Goal: Task Accomplishment & Management: Use online tool/utility

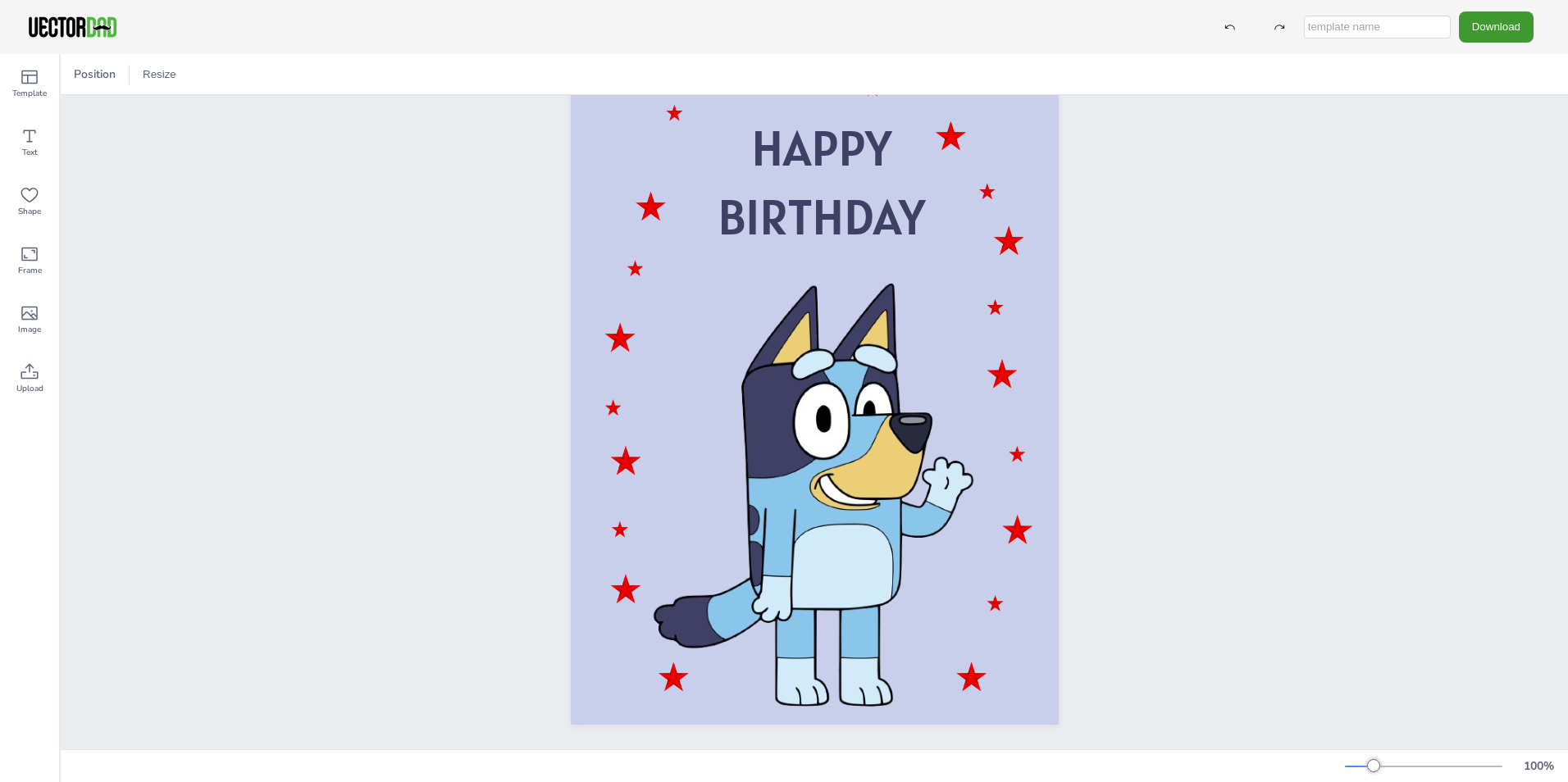
scroll to position [98, 0]
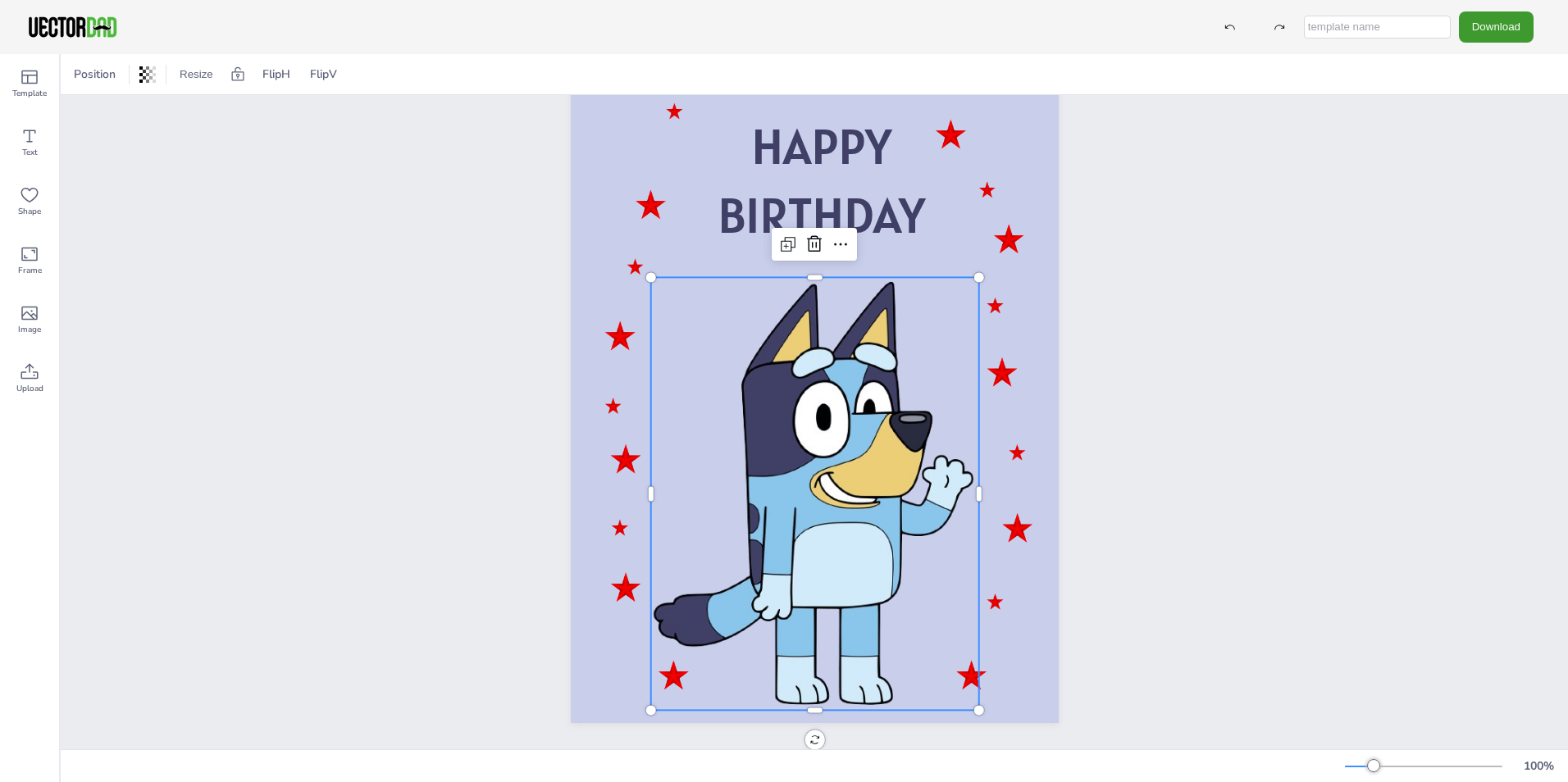
click at [838, 431] on div at bounding box center [814, 493] width 328 height 433
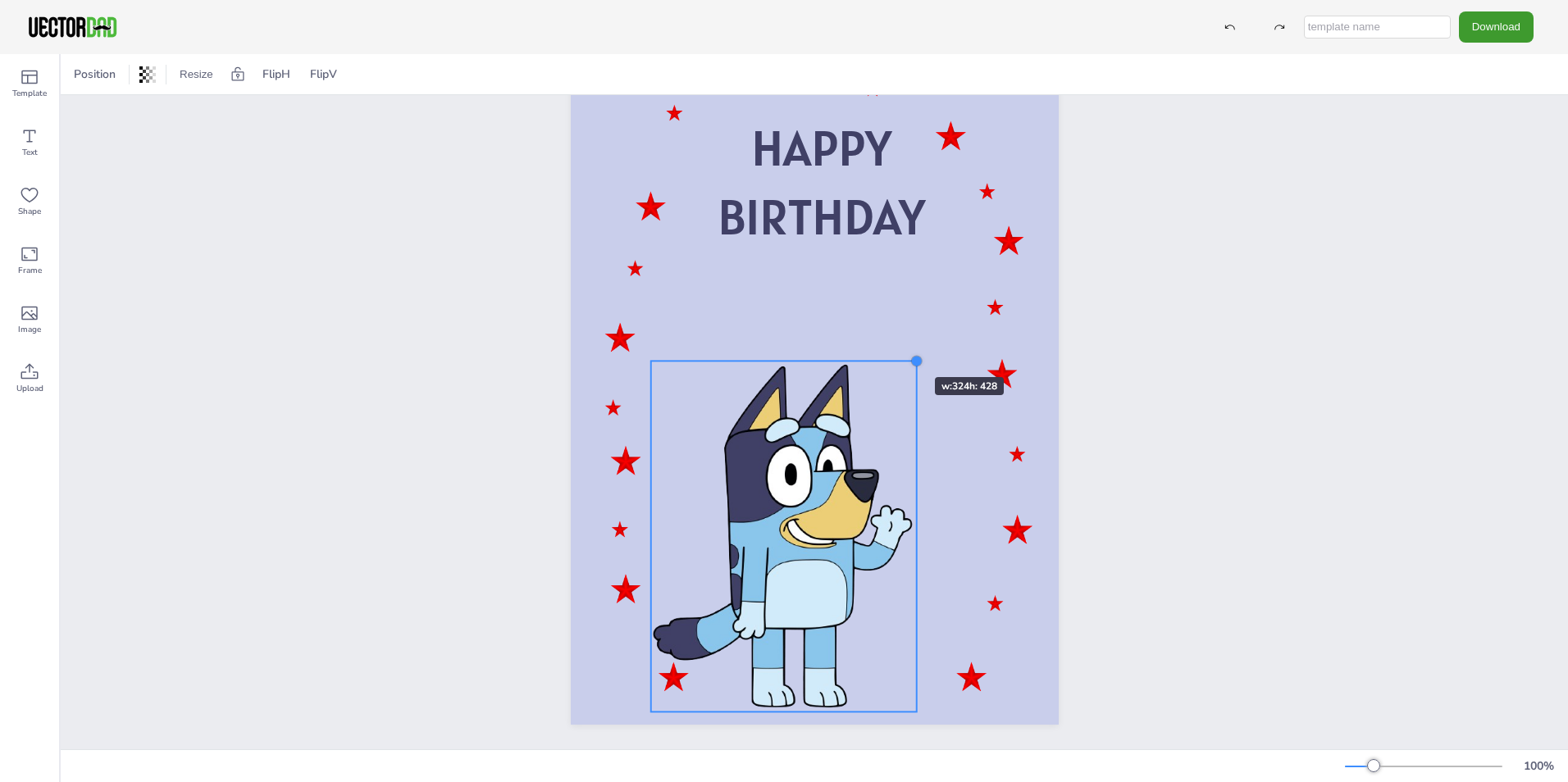
drag, startPoint x: 973, startPoint y: 266, endPoint x: 886, endPoint y: 348, distance: 119.6
click at [886, 348] on div "HAPPY BIRTHDAY" at bounding box center [814, 380] width 488 height 690
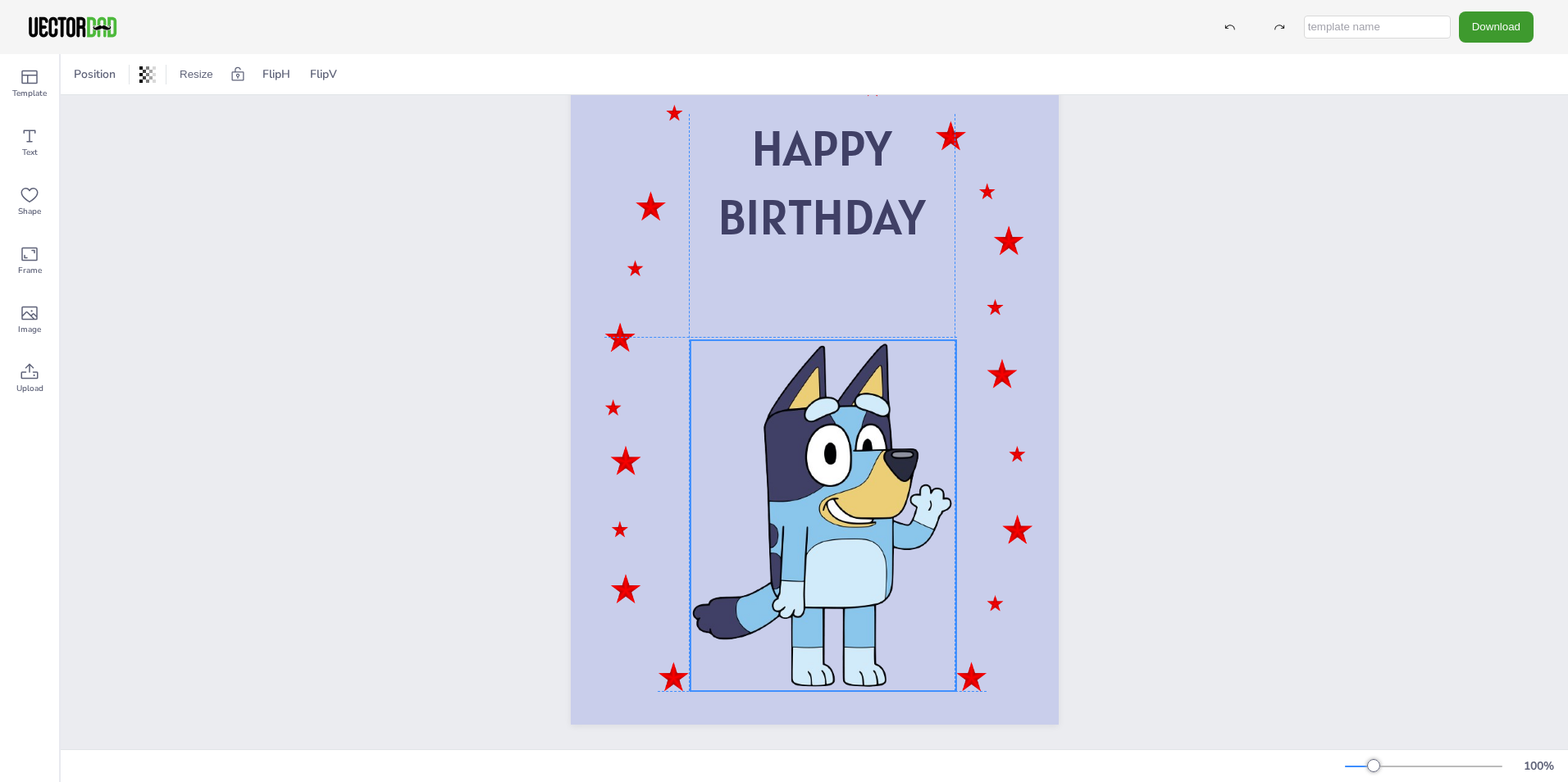
drag, startPoint x: 808, startPoint y: 508, endPoint x: 850, endPoint y: 487, distance: 47.0
click at [850, 487] on div at bounding box center [822, 515] width 266 height 351
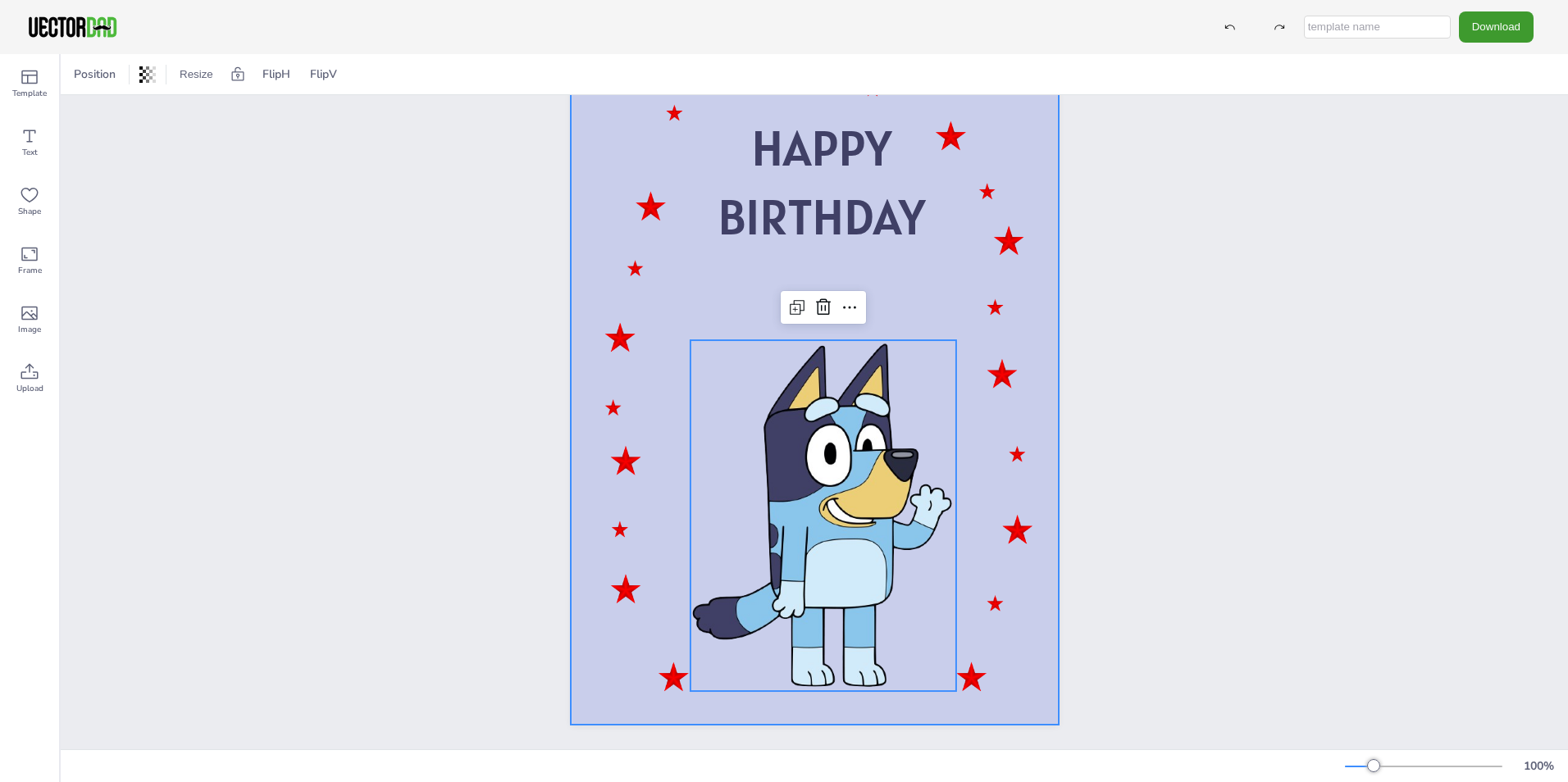
click at [757, 258] on div at bounding box center [814, 380] width 488 height 690
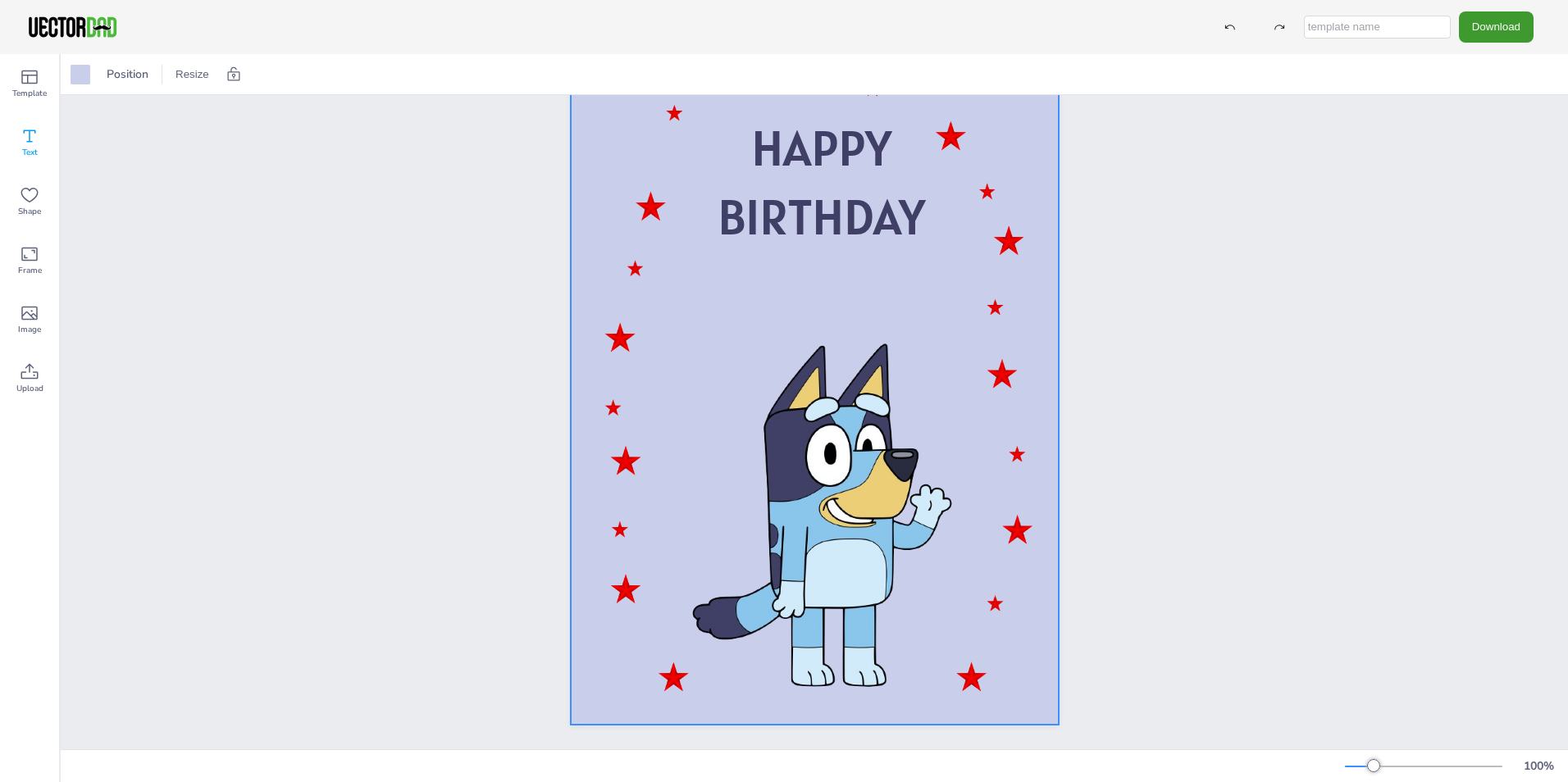
click at [26, 138] on icon at bounding box center [29, 136] width 19 height 19
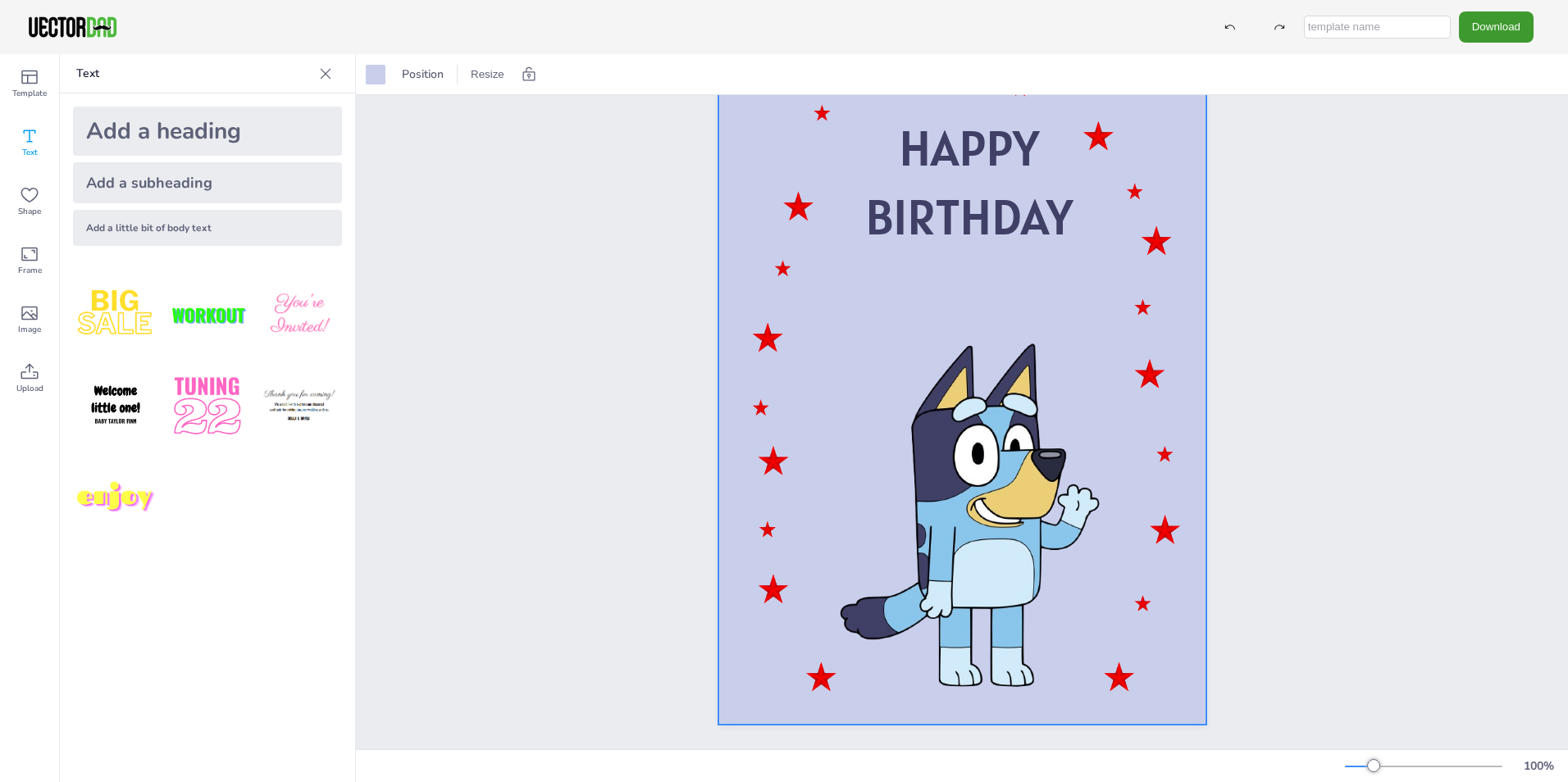
click at [120, 315] on img at bounding box center [115, 315] width 85 height 85
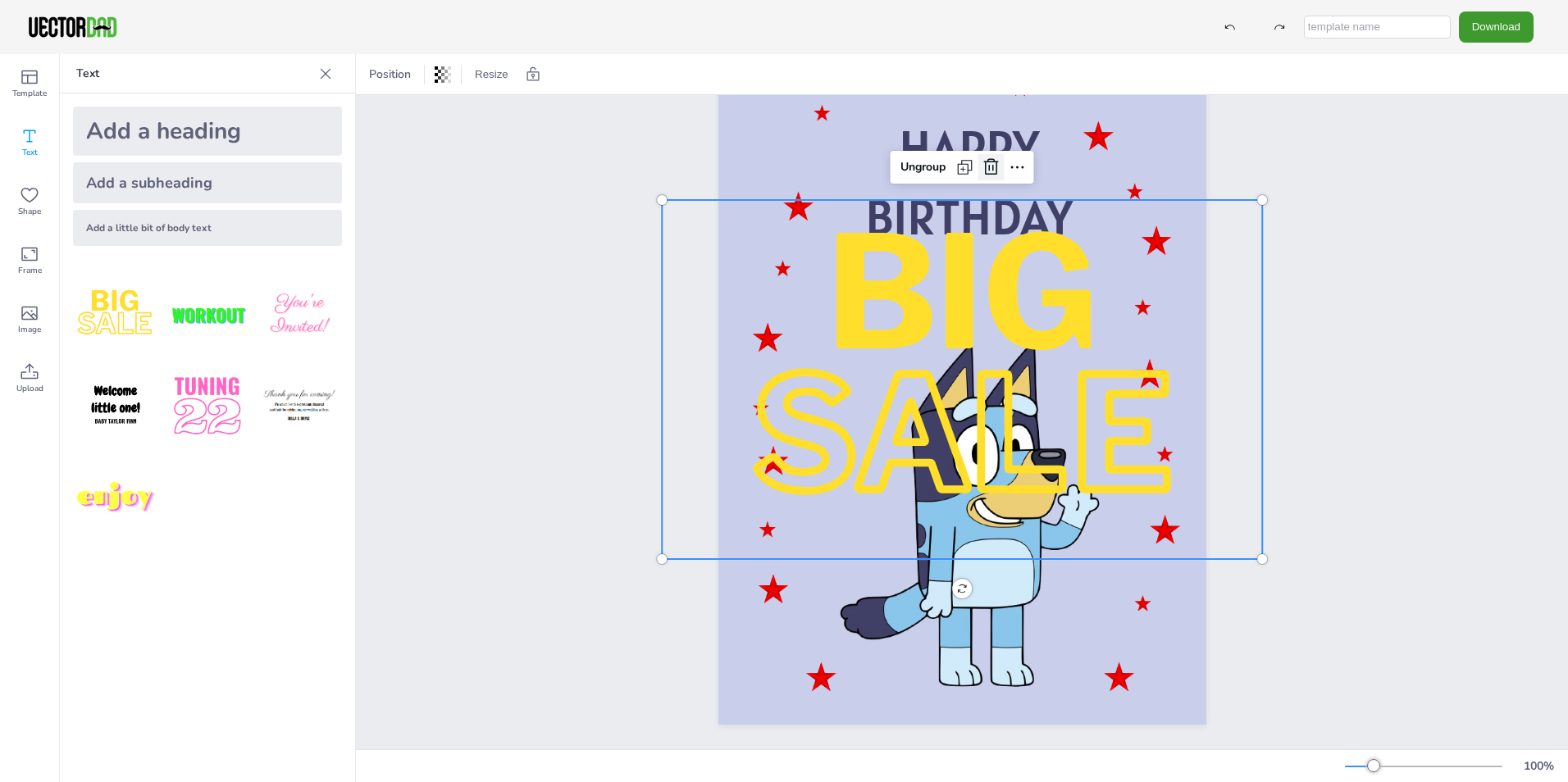
click at [988, 158] on icon at bounding box center [991, 167] width 19 height 19
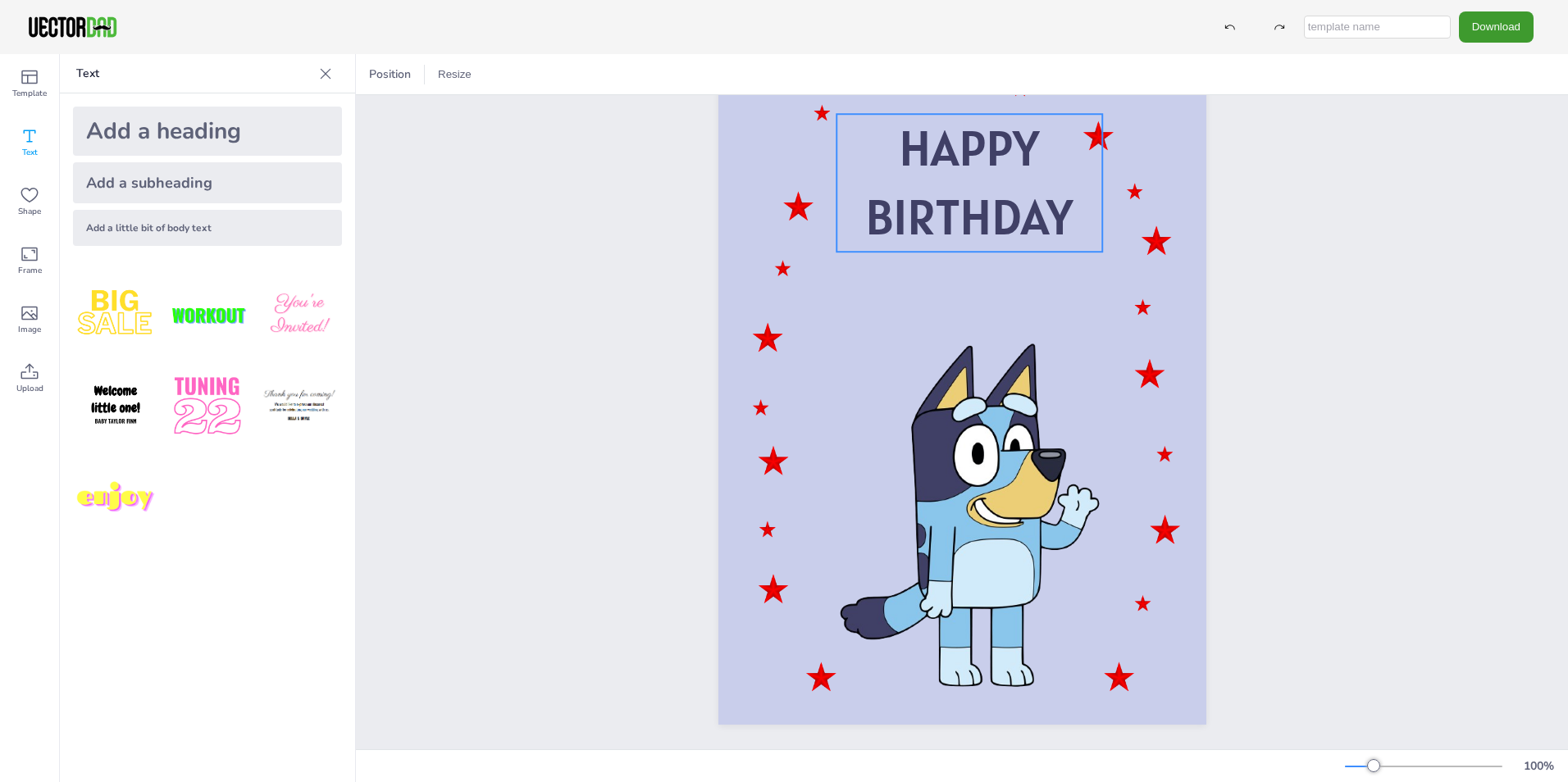
click at [968, 164] on span "HAPPY" at bounding box center [969, 148] width 140 height 63
click at [1046, 132] on p "HAPPY" at bounding box center [969, 148] width 266 height 69
click at [1006, 201] on span "BIRTHDAY" at bounding box center [969, 217] width 208 height 63
click at [1070, 194] on p "BIRTHDAY" at bounding box center [969, 218] width 266 height 69
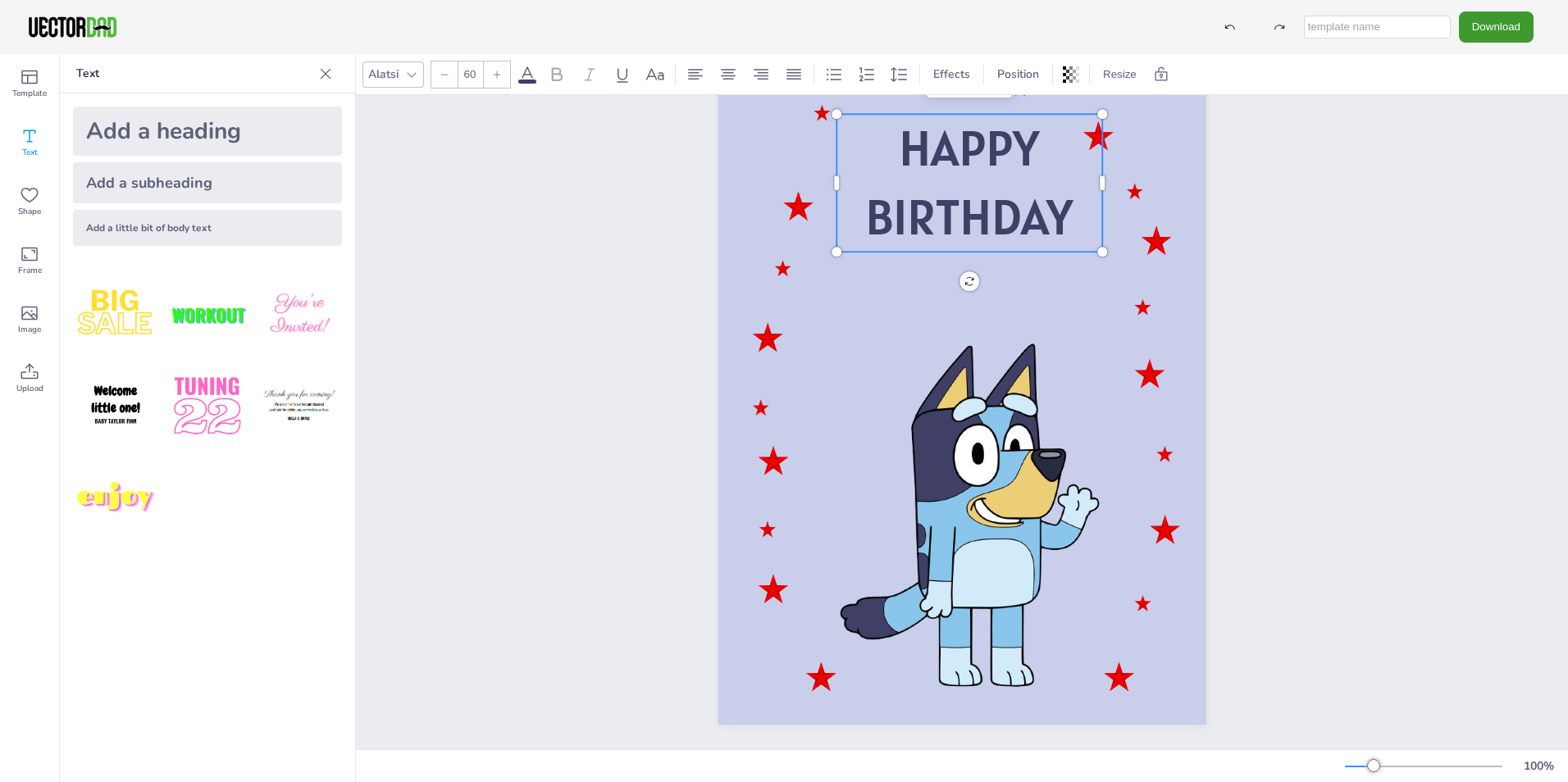
click at [1045, 132] on p "HAPPY" at bounding box center [969, 148] width 266 height 69
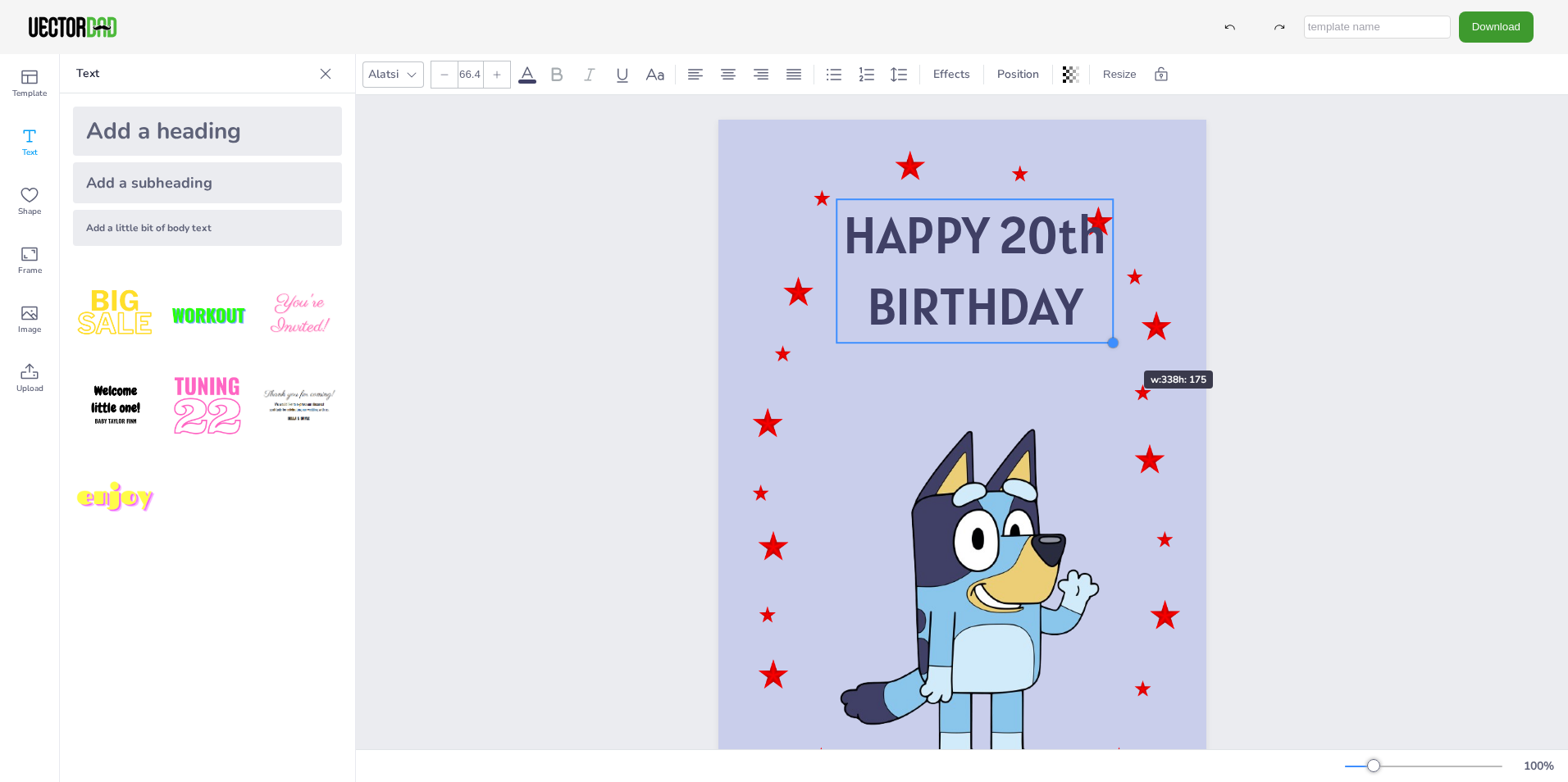
type input "66.8"
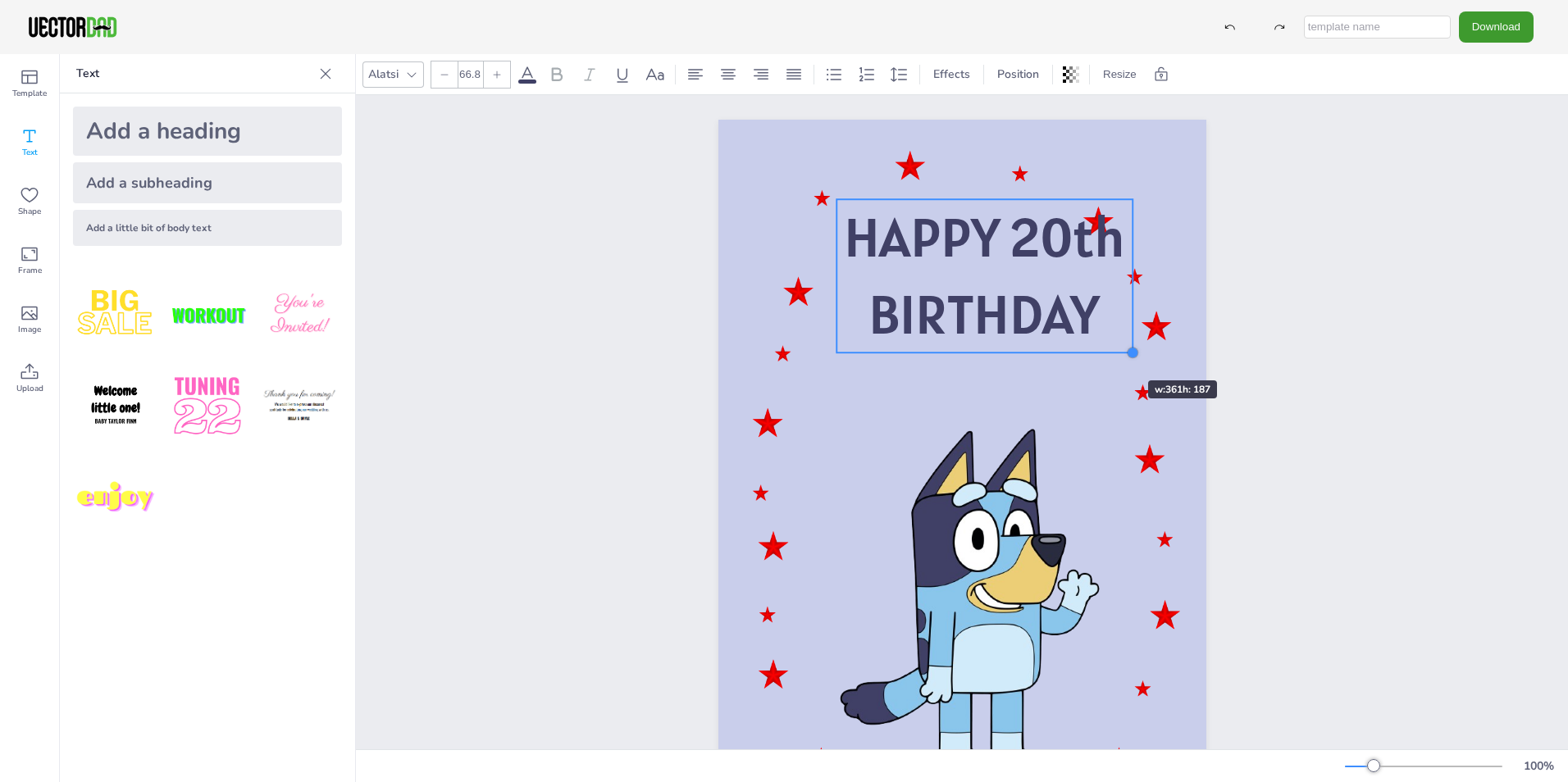
drag, startPoint x: 1092, startPoint y: 335, endPoint x: 1099, endPoint y: 351, distance: 17.5
click at [1099, 351] on div "HAPPY 20th BIRTHDAY HAPPY 20th BIRTHDAY" at bounding box center [962, 465] width 488 height 690
drag, startPoint x: 1046, startPoint y: 313, endPoint x: 1009, endPoint y: 310, distance: 37.1
click at [1009, 310] on span "BIRTHDAY" at bounding box center [984, 314] width 231 height 71
click at [976, 204] on span "HAPPY 20th" at bounding box center [984, 238] width 281 height 71
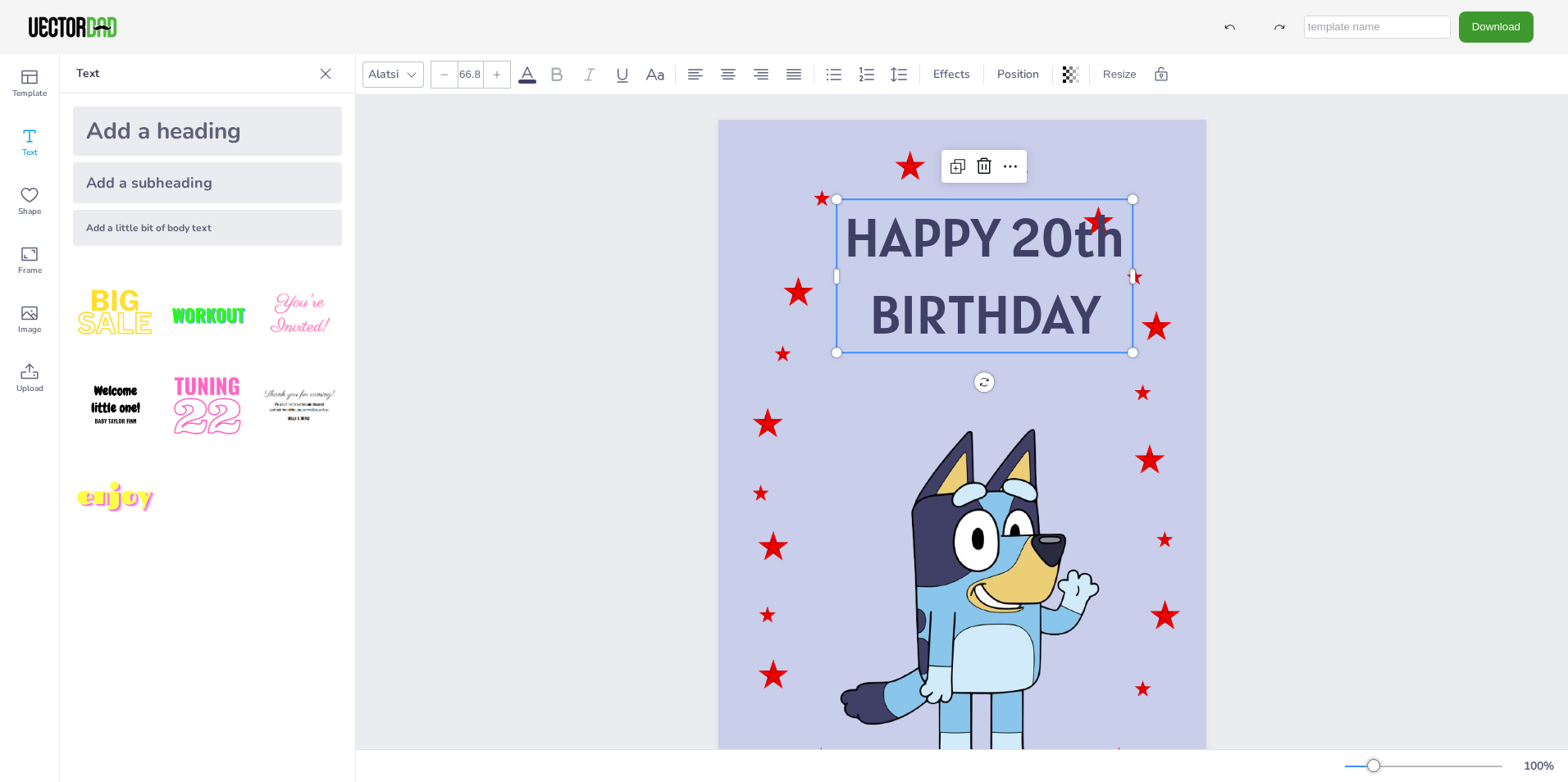
drag, startPoint x: 991, startPoint y: 202, endPoint x: 980, endPoint y: 202, distance: 11.0
click at [980, 202] on span "HAPPY 20th" at bounding box center [984, 238] width 281 height 71
click at [854, 389] on div at bounding box center [962, 465] width 488 height 690
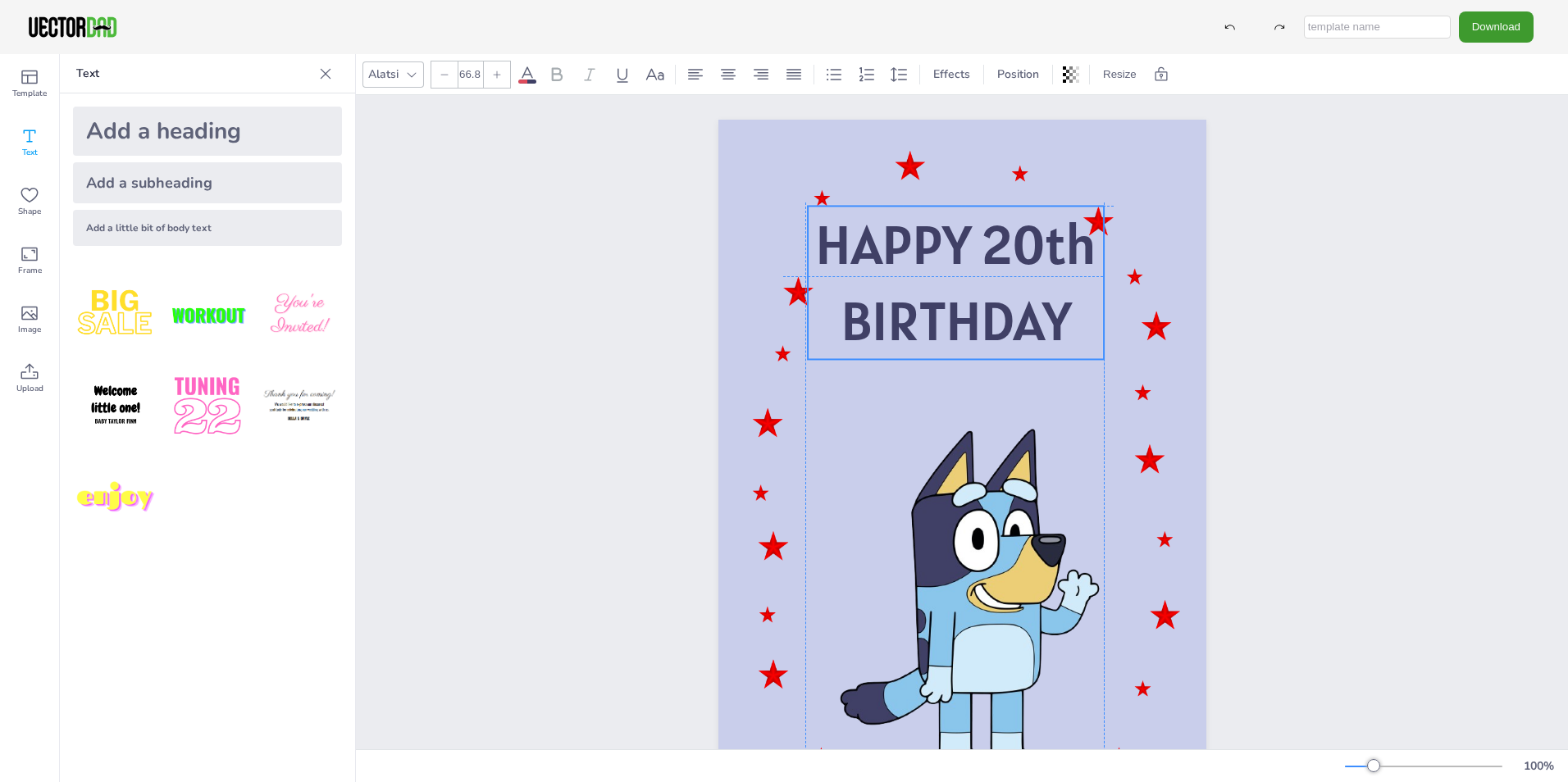
drag, startPoint x: 852, startPoint y: 316, endPoint x: 822, endPoint y: 320, distance: 30.3
click at [822, 320] on p "BIRTHDAY" at bounding box center [955, 321] width 296 height 77
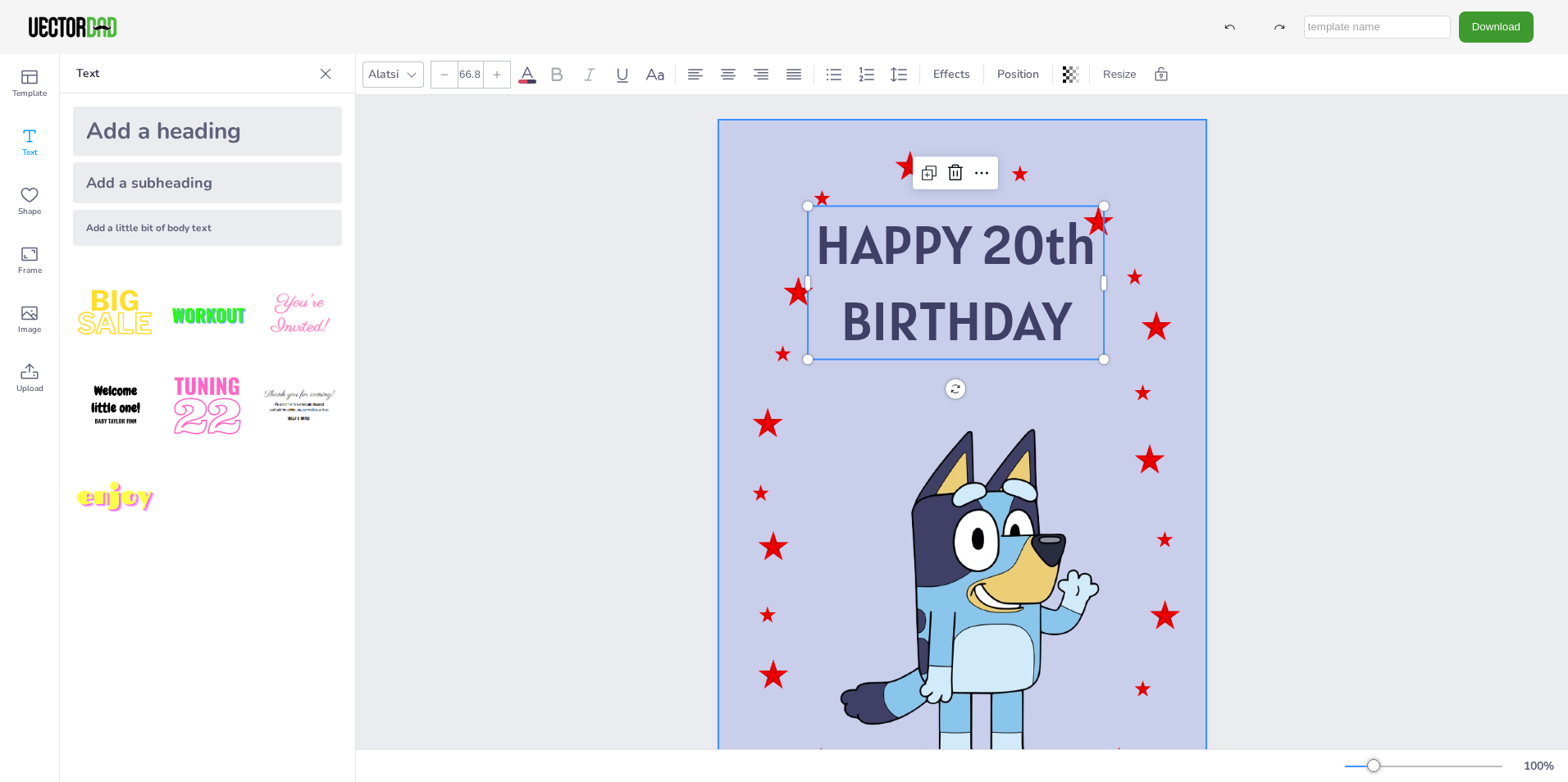
click at [900, 392] on div at bounding box center [962, 465] width 488 height 690
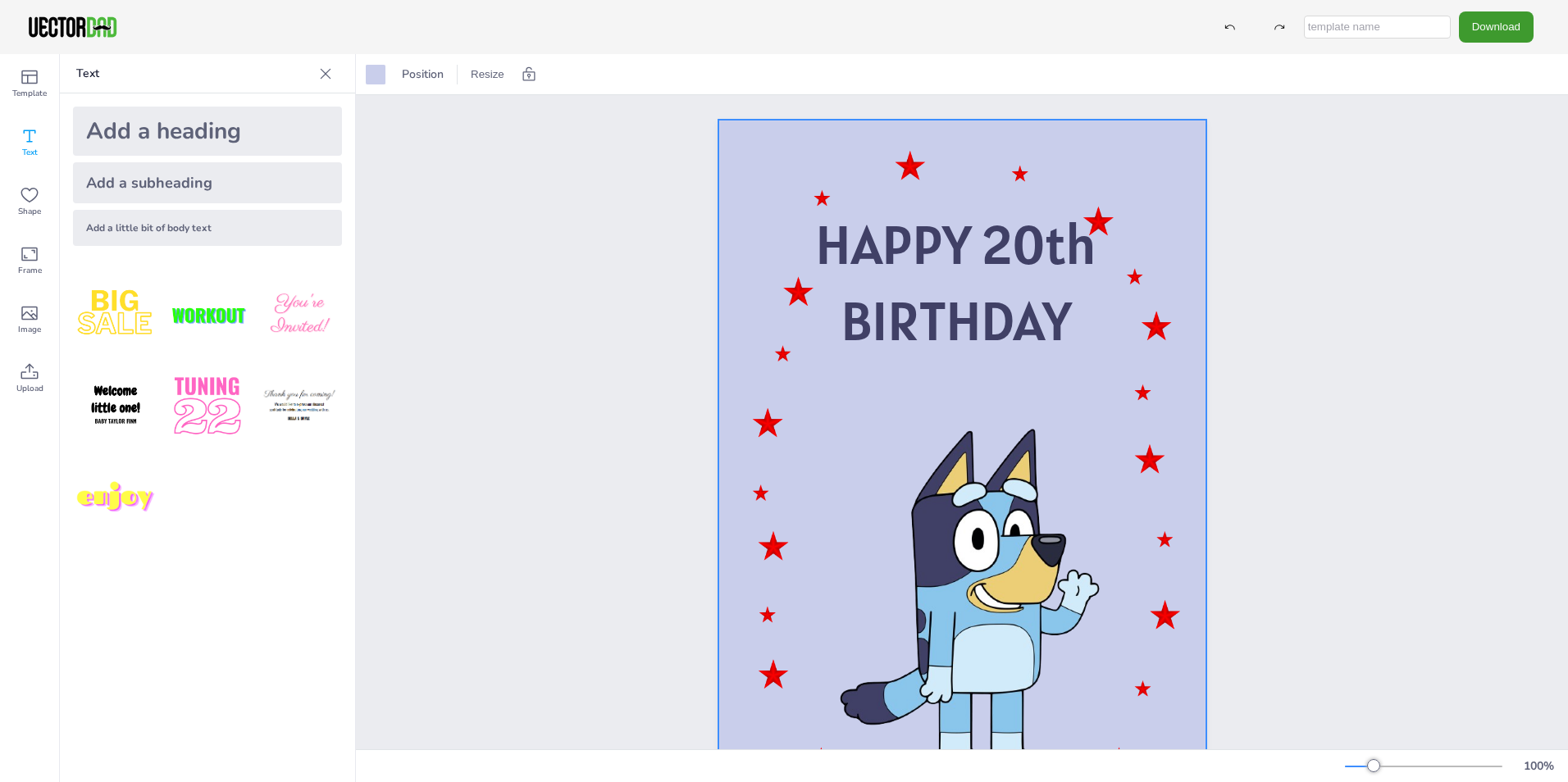
click at [219, 315] on img at bounding box center [207, 315] width 85 height 85
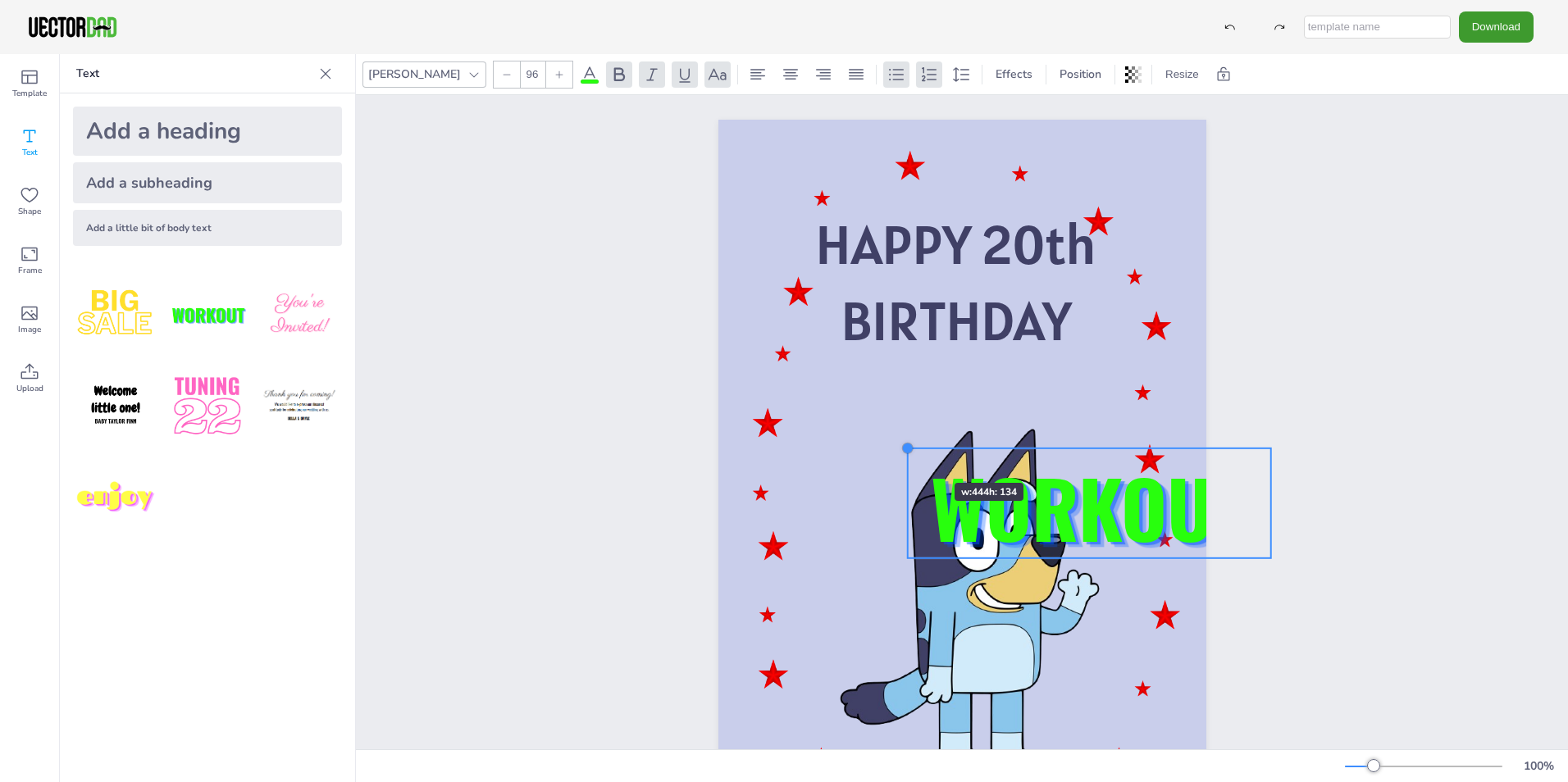
type input "95.7"
drag, startPoint x: 652, startPoint y: 373, endPoint x: 906, endPoint y: 453, distance: 266.3
click at [906, 453] on div at bounding box center [907, 449] width 14 height 13
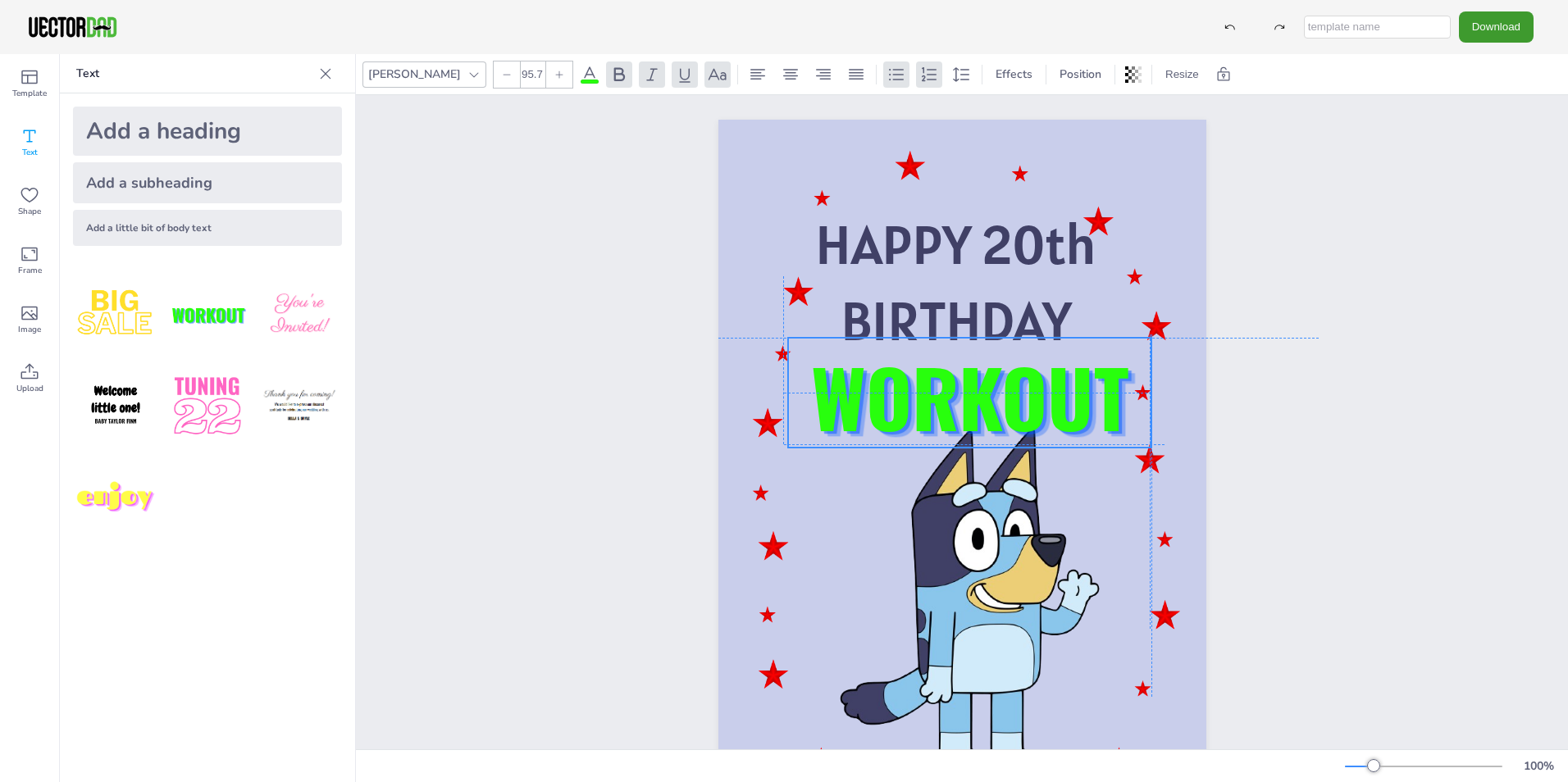
drag, startPoint x: 1015, startPoint y: 466, endPoint x: 897, endPoint y: 359, distance: 159.3
click at [897, 359] on strong "WORKOUT" at bounding box center [970, 396] width 317 height 116
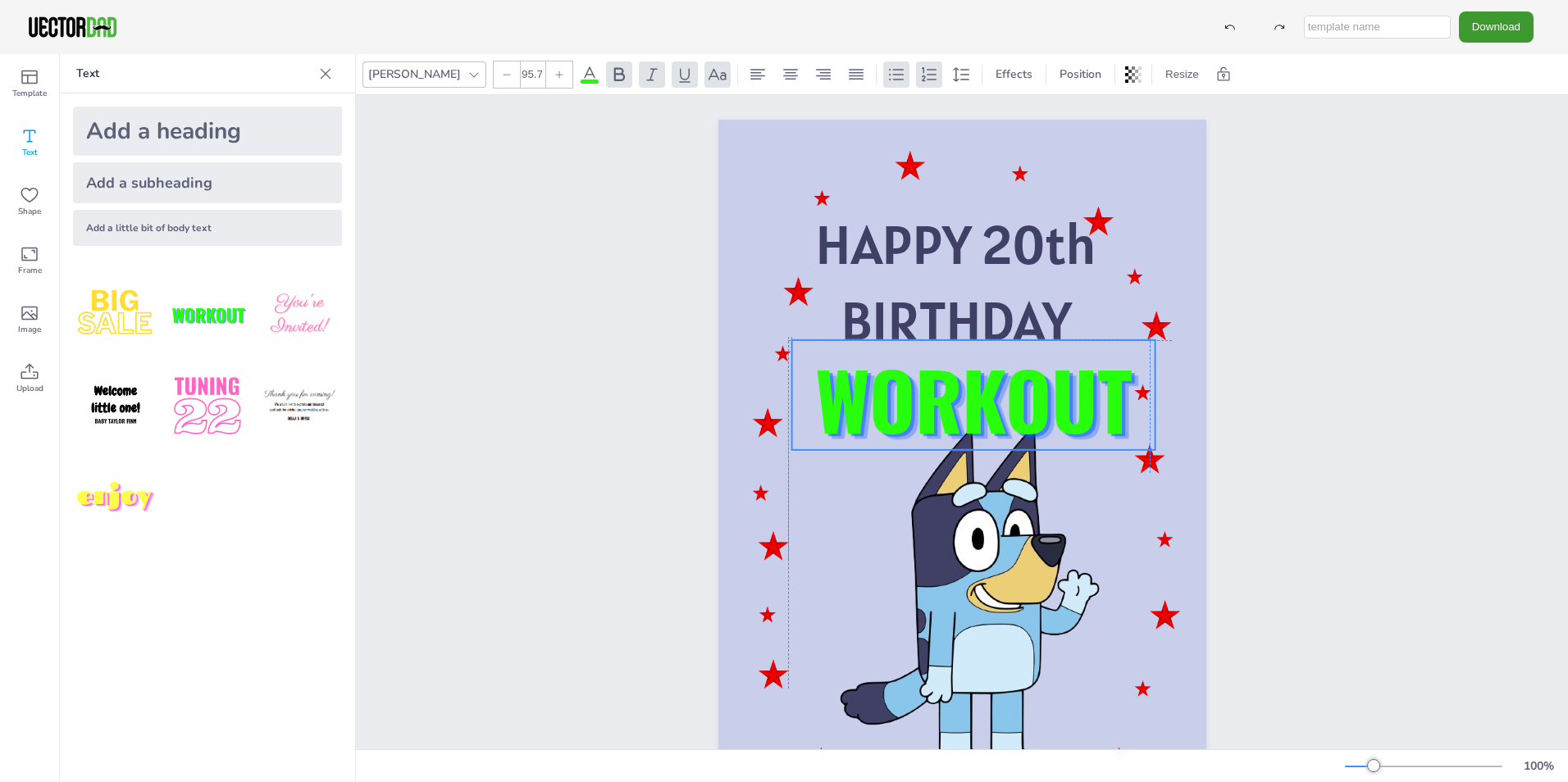
click at [1030, 456] on p "WORKOUT" at bounding box center [973, 398] width 364 height 116
click at [1114, 391] on strong "WORKOUT" at bounding box center [973, 398] width 317 height 116
click at [1062, 383] on strong "WORKOUT" at bounding box center [973, 398] width 317 height 116
click at [1062, 382] on strong "WORKOUT" at bounding box center [973, 398] width 317 height 116
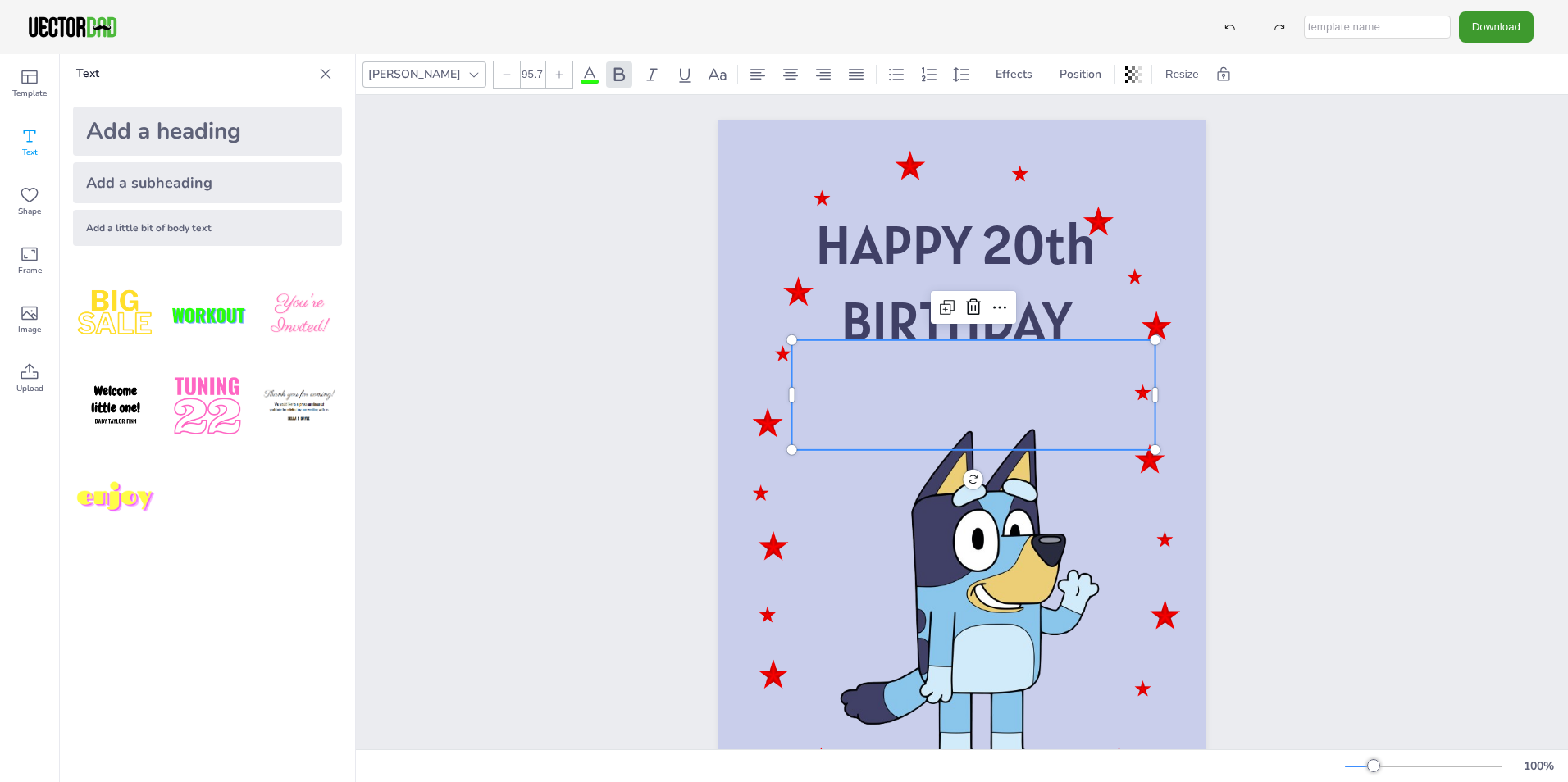
click at [580, 78] on icon at bounding box center [589, 74] width 19 height 19
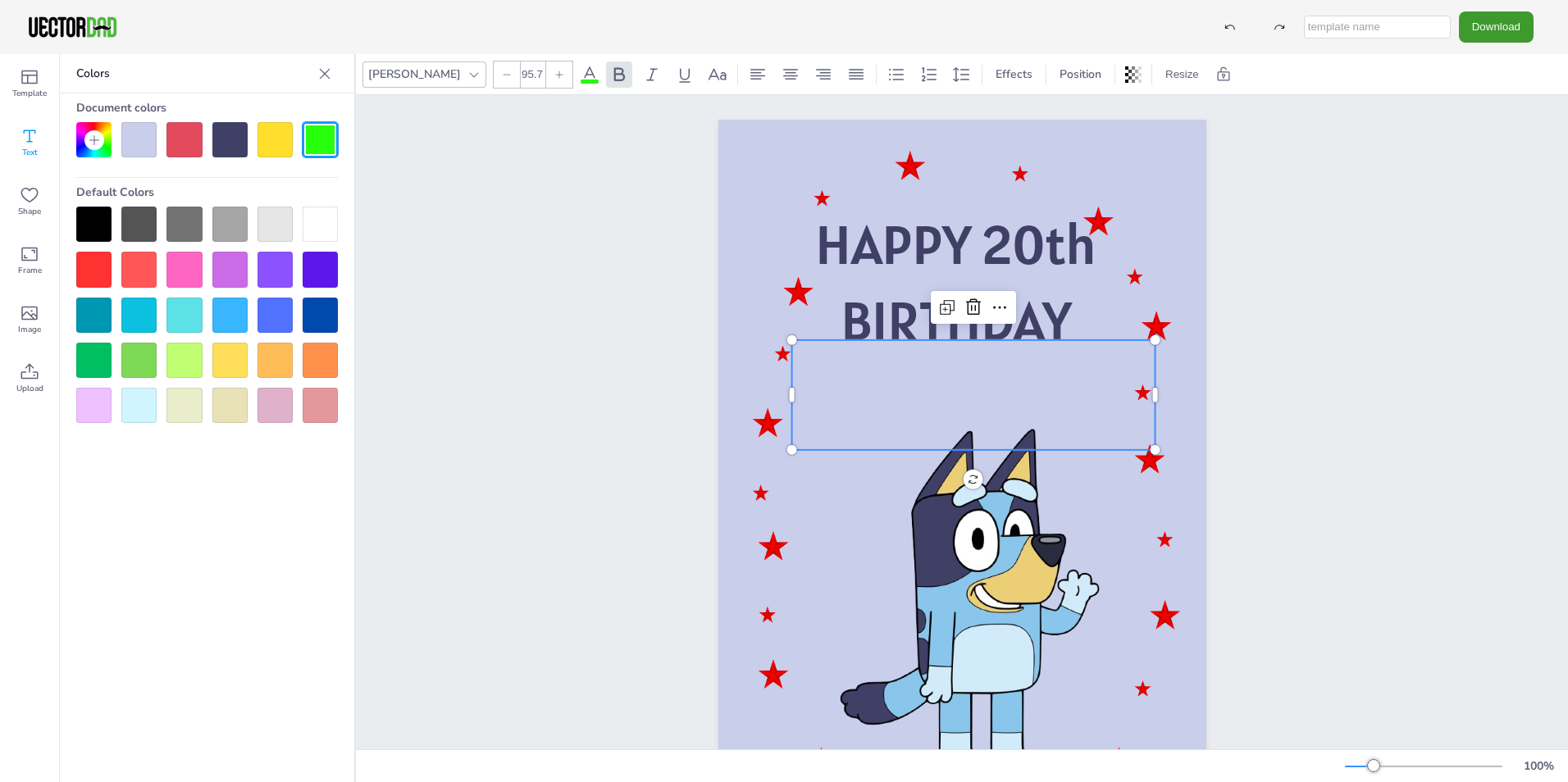
click at [328, 314] on div at bounding box center [321, 315] width 35 height 35
click at [314, 307] on div at bounding box center [321, 315] width 35 height 35
click at [316, 308] on div at bounding box center [321, 315] width 35 height 35
click at [223, 137] on div at bounding box center [230, 140] width 35 height 35
click at [239, 142] on div at bounding box center [230, 140] width 35 height 35
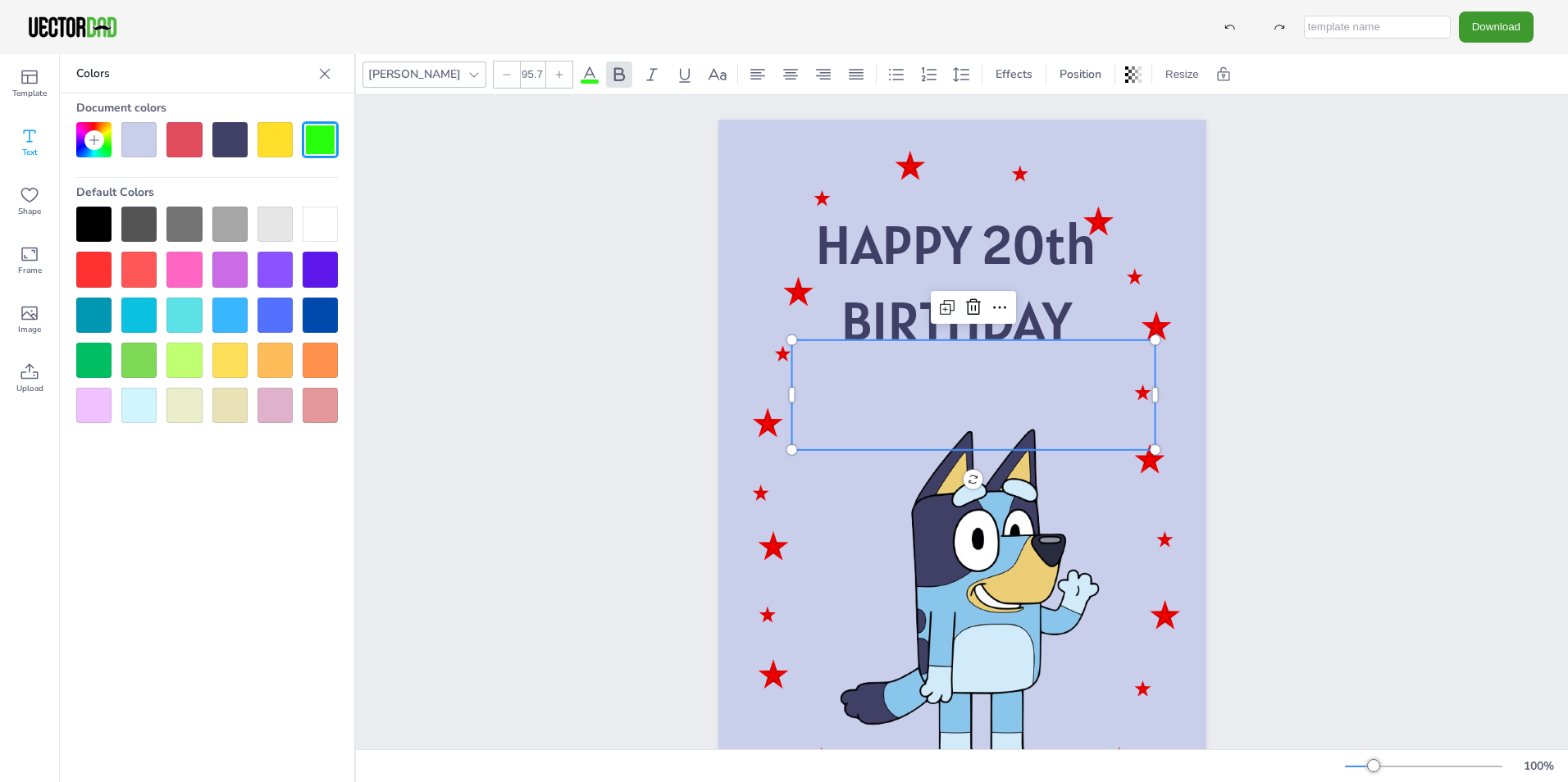
click at [239, 142] on div at bounding box center [230, 140] width 35 height 35
click at [85, 222] on div at bounding box center [94, 224] width 35 height 35
click at [91, 222] on div at bounding box center [94, 224] width 35 height 35
click at [973, 396] on p at bounding box center [973, 395] width 364 height 110
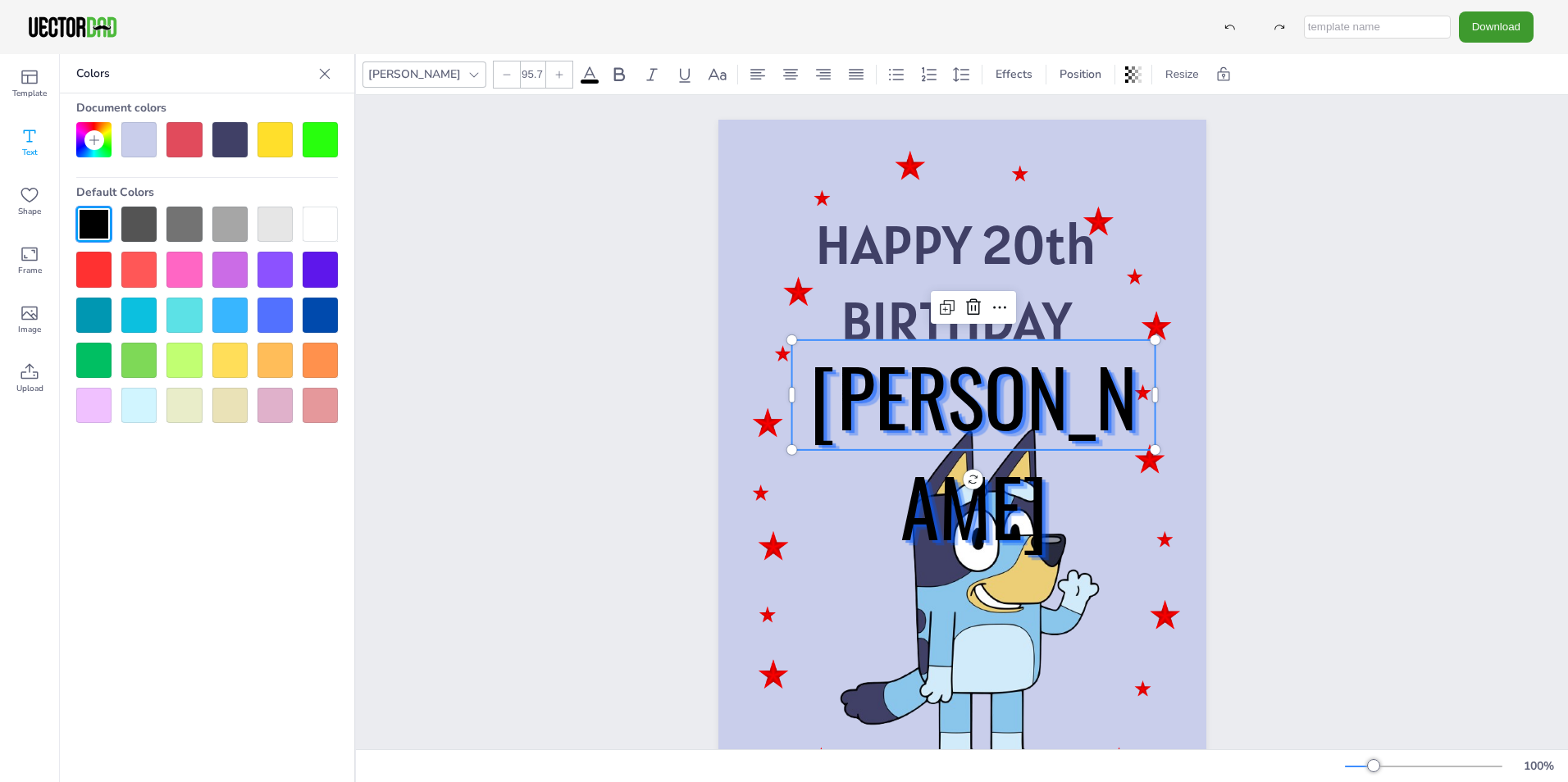
click at [317, 315] on div at bounding box center [321, 315] width 35 height 35
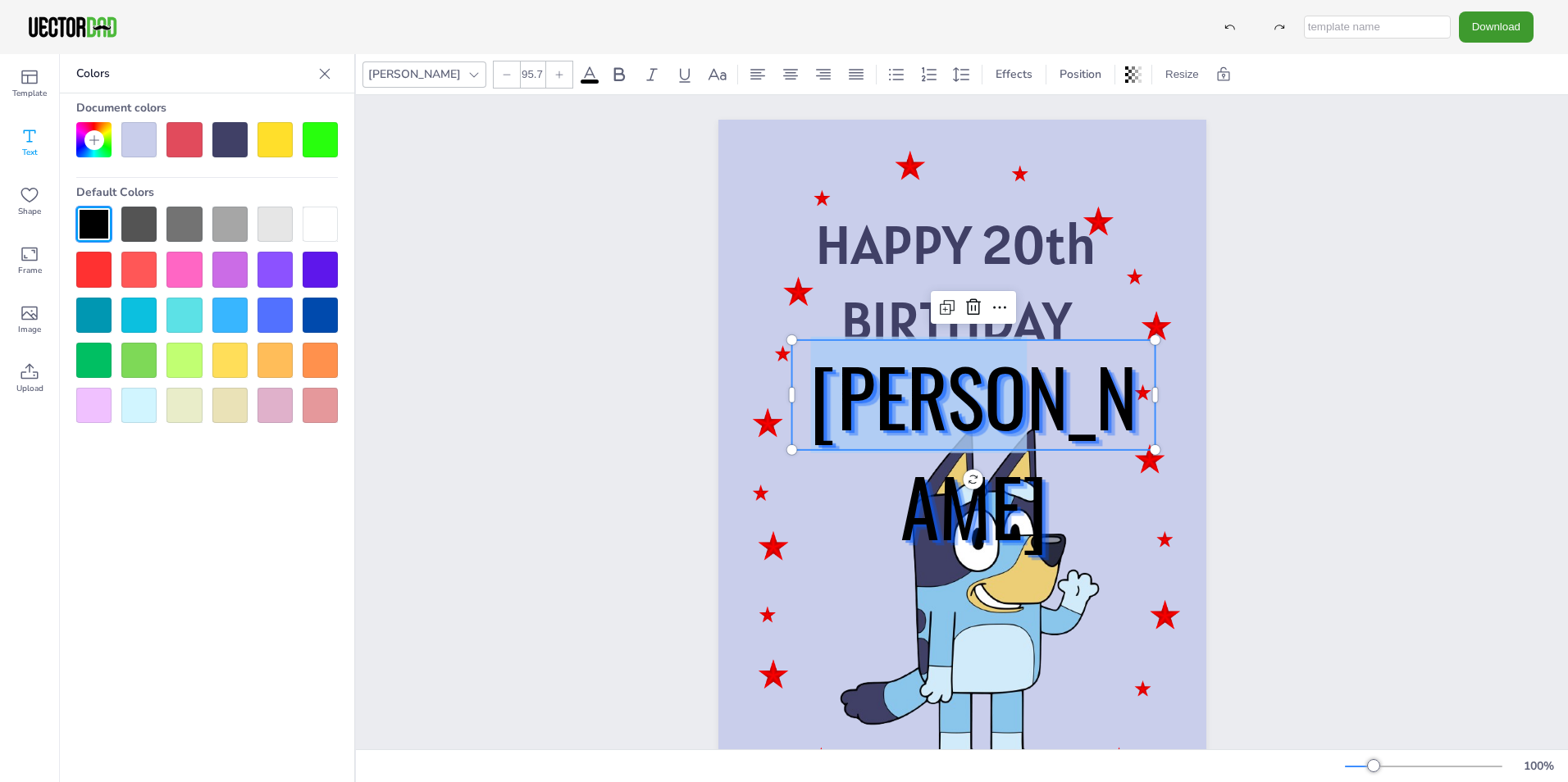
drag, startPoint x: 1094, startPoint y: 394, endPoint x: 853, endPoint y: 396, distance: 241.0
click at [853, 396] on p "[PERSON_NAME]" at bounding box center [973, 450] width 364 height 219
click at [318, 305] on div at bounding box center [321, 315] width 35 height 35
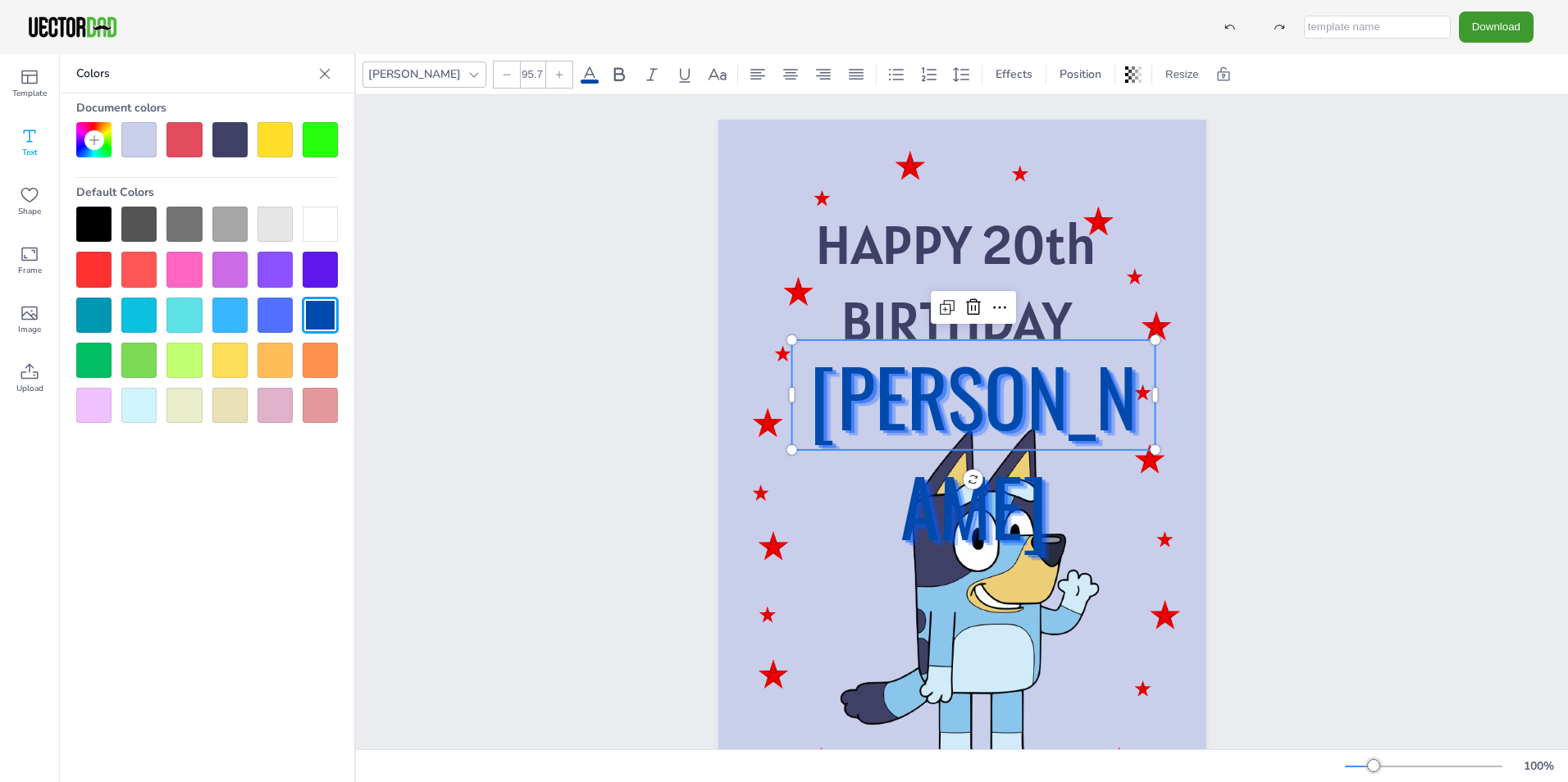
click at [592, 318] on div "HAPPY 20th BIRTHDAY [PERSON_NAME] [PERSON_NAME]" at bounding box center [962, 465] width 1212 height 740
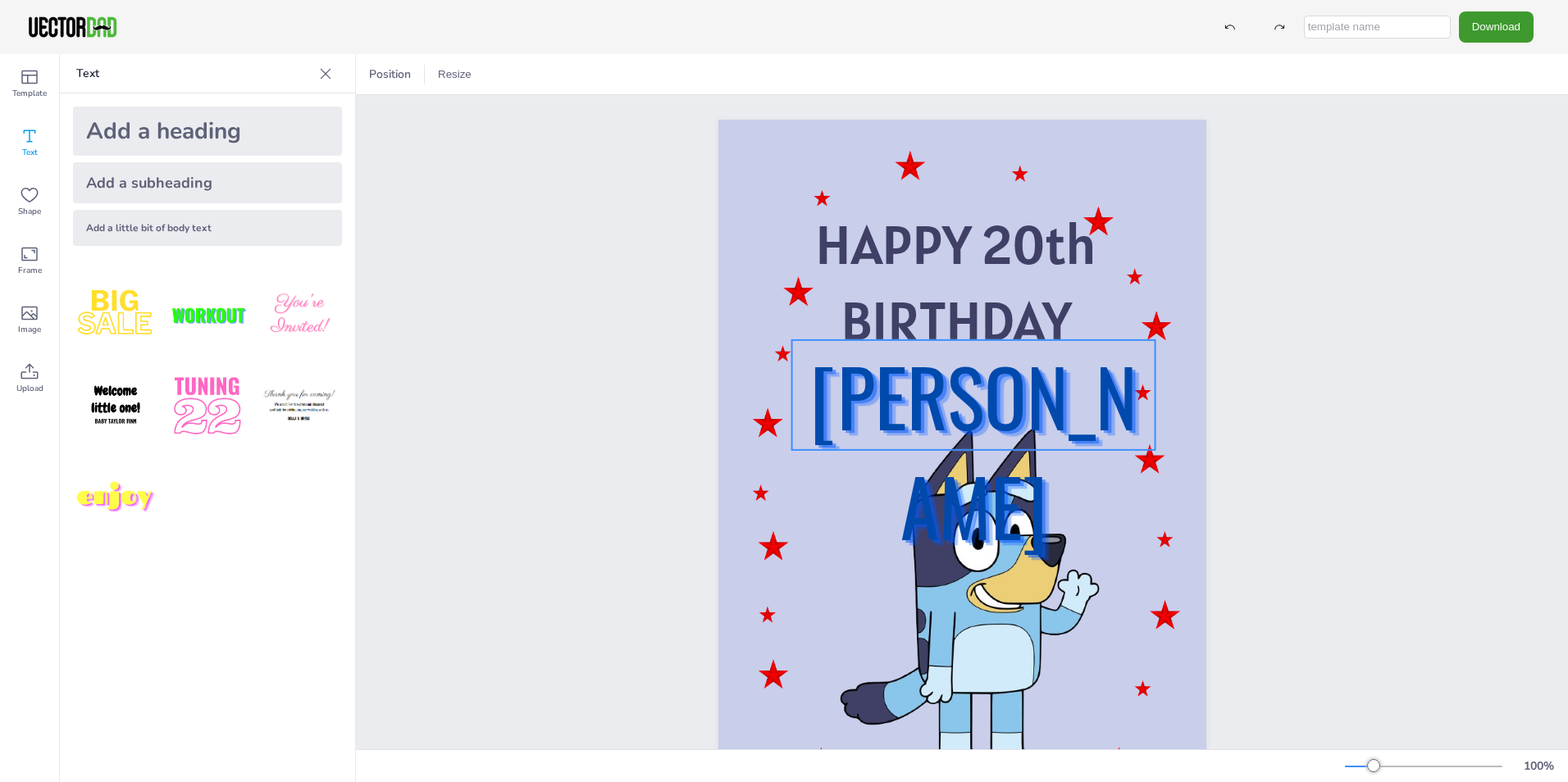
click at [1052, 405] on span "[PERSON_NAME]" at bounding box center [973, 450] width 327 height 226
click at [582, 73] on icon at bounding box center [589, 74] width 14 height 15
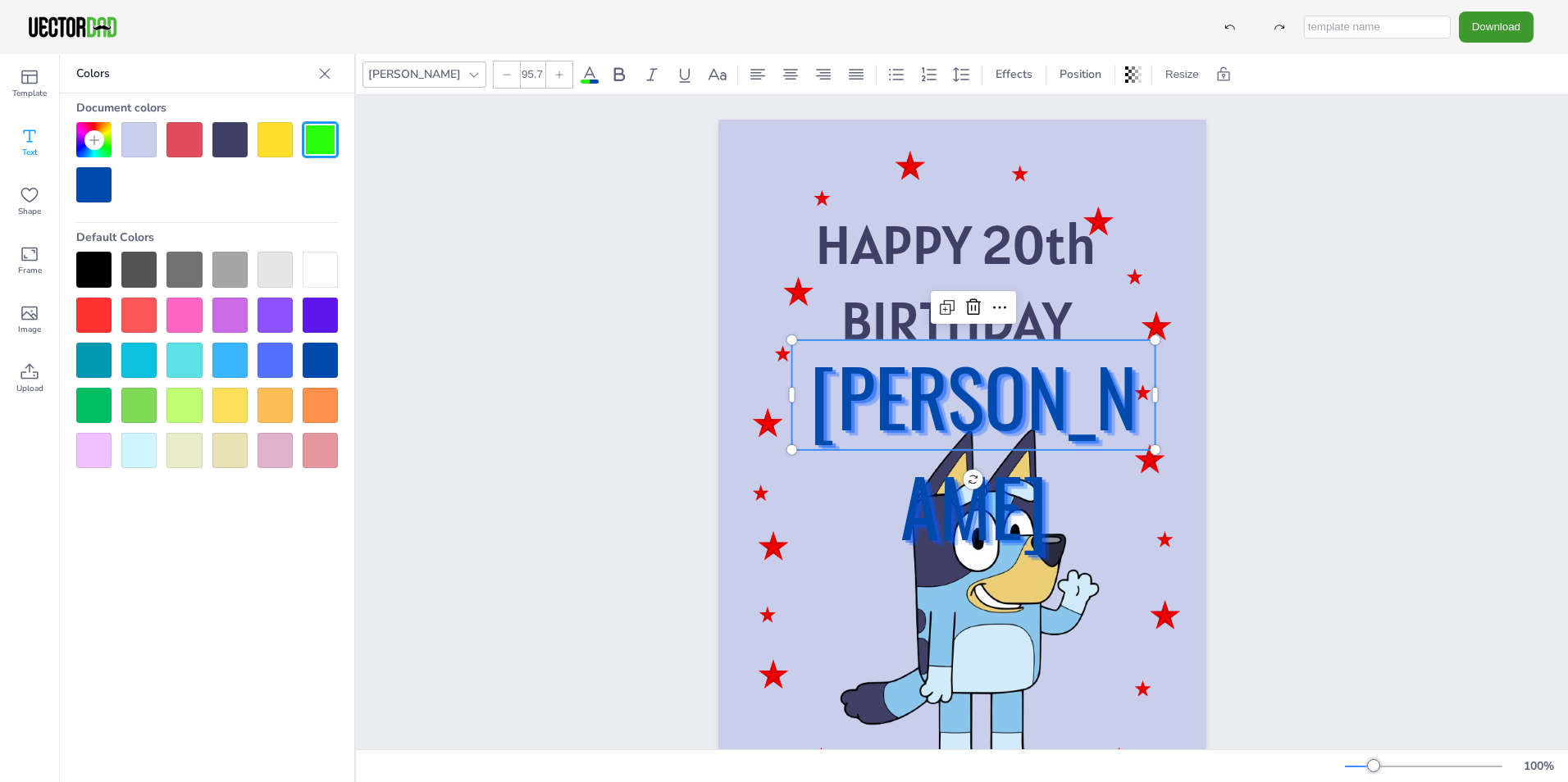
click at [95, 141] on icon at bounding box center [95, 140] width 14 height 13
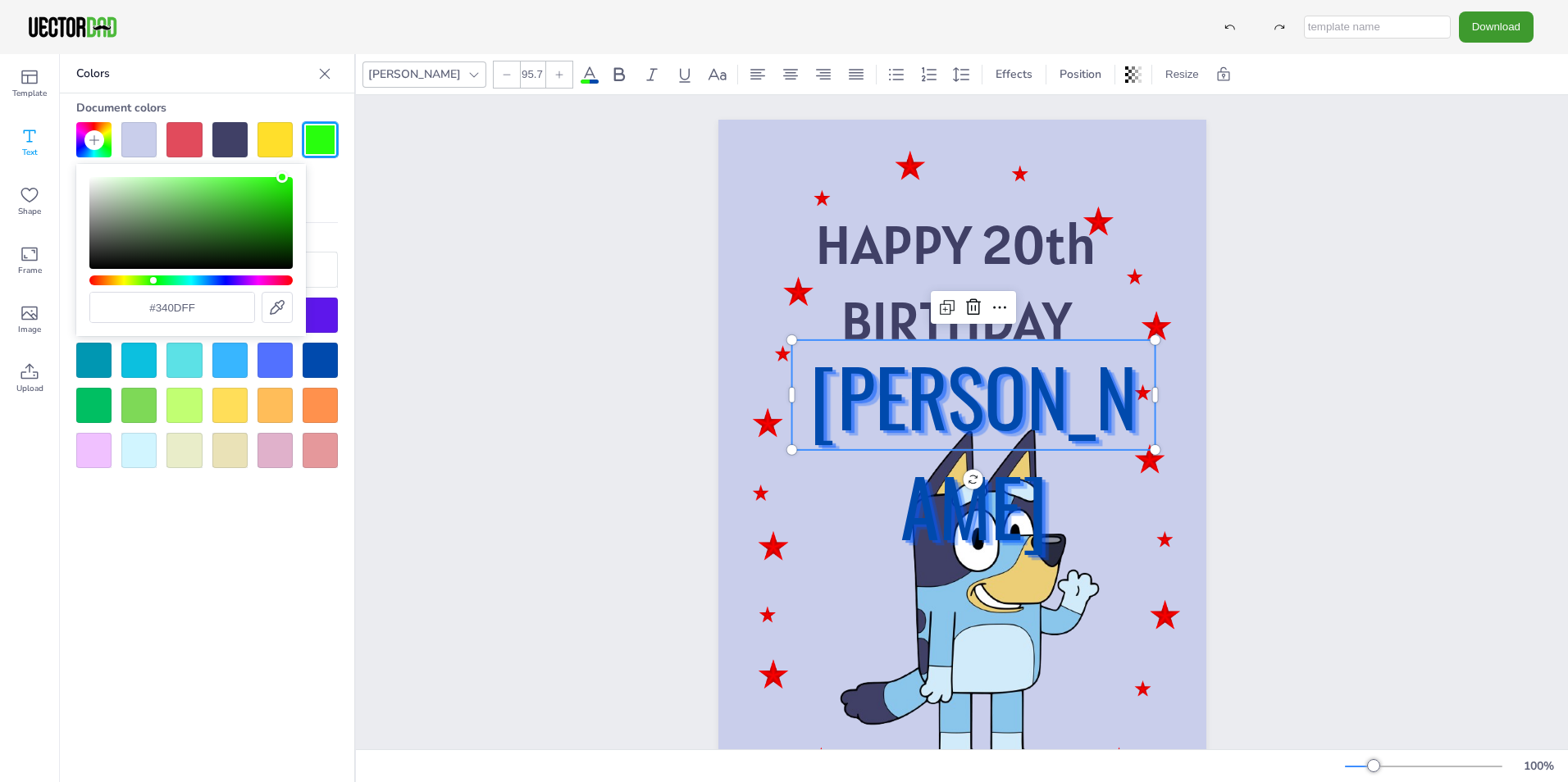
click at [230, 281] on div "Hue" at bounding box center [191, 281] width 203 height 10
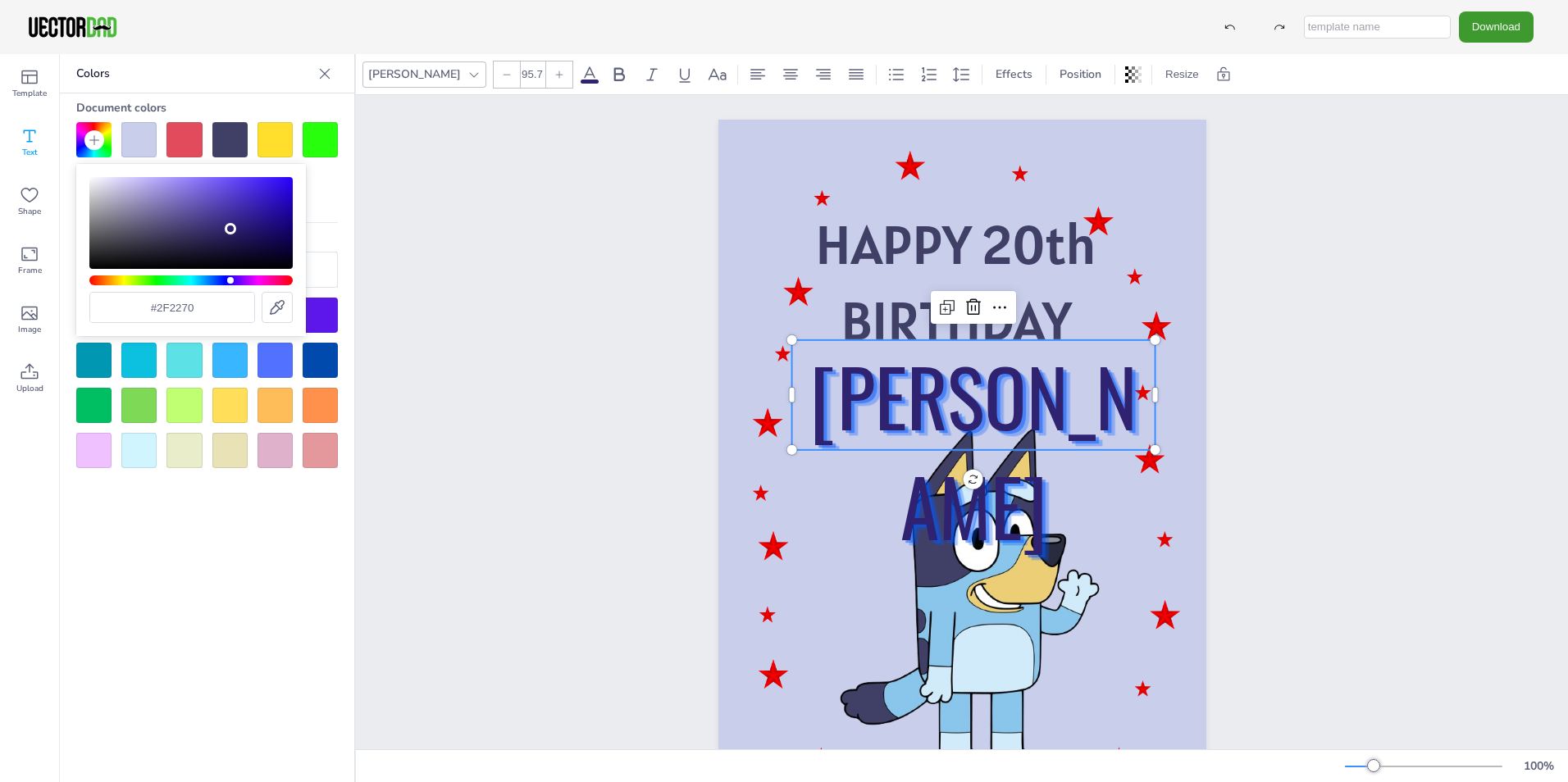
click at [230, 229] on div "Color" at bounding box center [191, 223] width 203 height 92
click at [219, 229] on div "Color" at bounding box center [191, 223] width 203 height 92
click at [225, 249] on div "Color" at bounding box center [191, 223] width 203 height 92
click at [208, 222] on div "Color" at bounding box center [191, 223] width 203 height 92
click at [197, 220] on div "Color" at bounding box center [191, 223] width 203 height 92
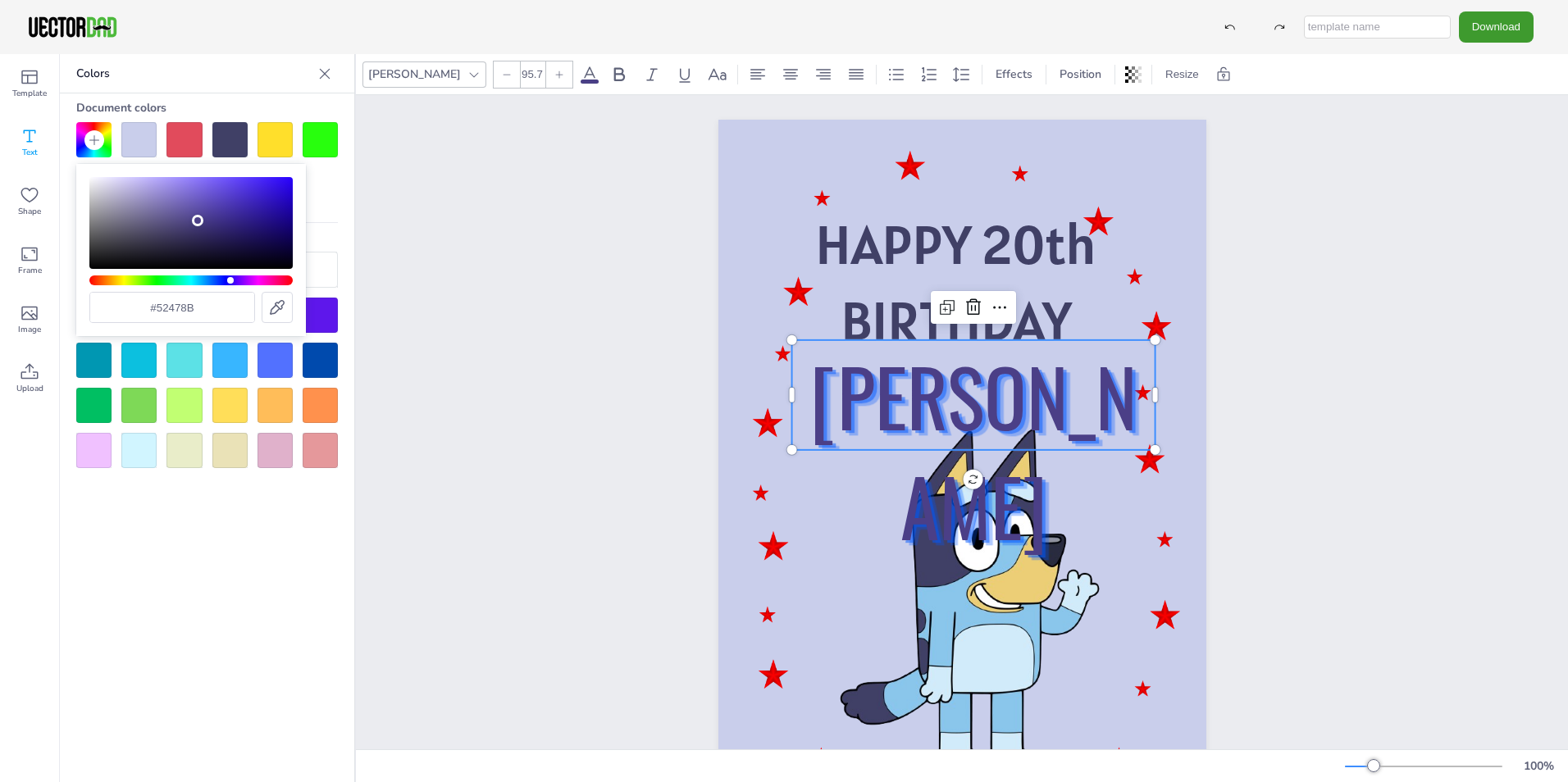
click at [189, 218] on div "Color" at bounding box center [191, 223] width 203 height 92
click at [179, 221] on div "Color" at bounding box center [191, 223] width 203 height 92
click at [154, 228] on div "Color" at bounding box center [191, 223] width 203 height 92
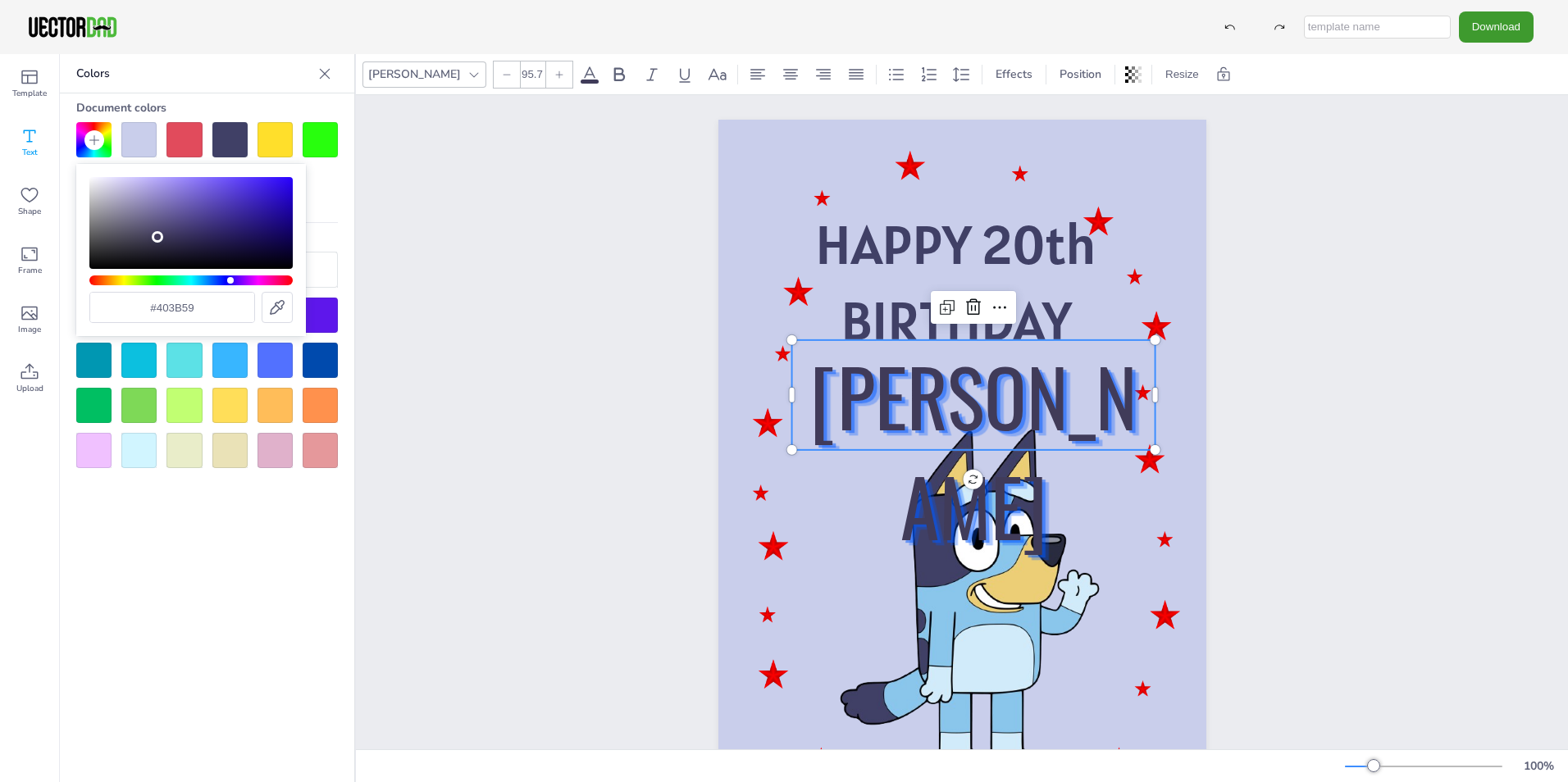
click at [158, 237] on div "Color" at bounding box center [191, 223] width 203 height 92
type input "#232032"
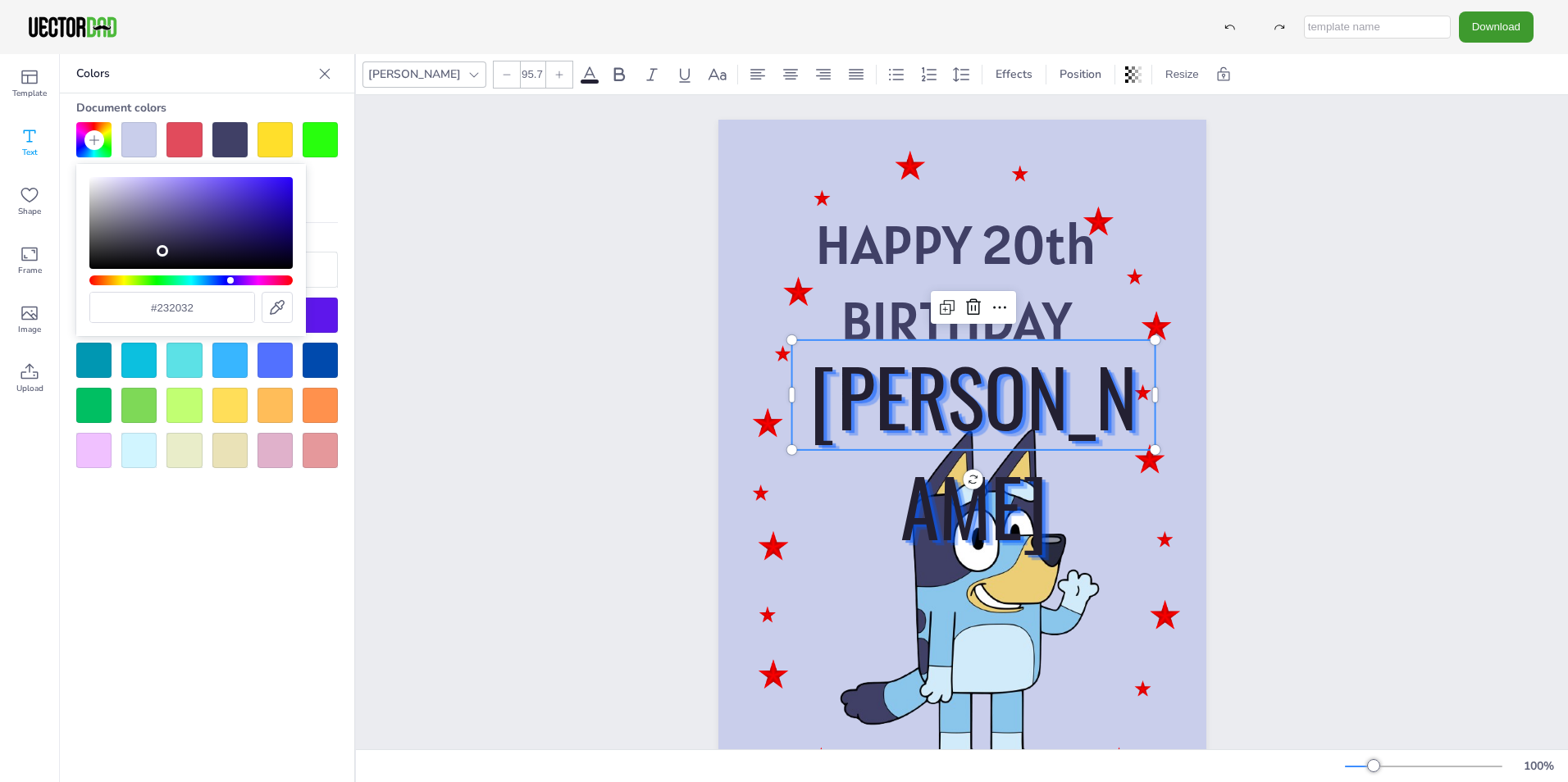
click at [162, 251] on div "Color" at bounding box center [191, 223] width 203 height 92
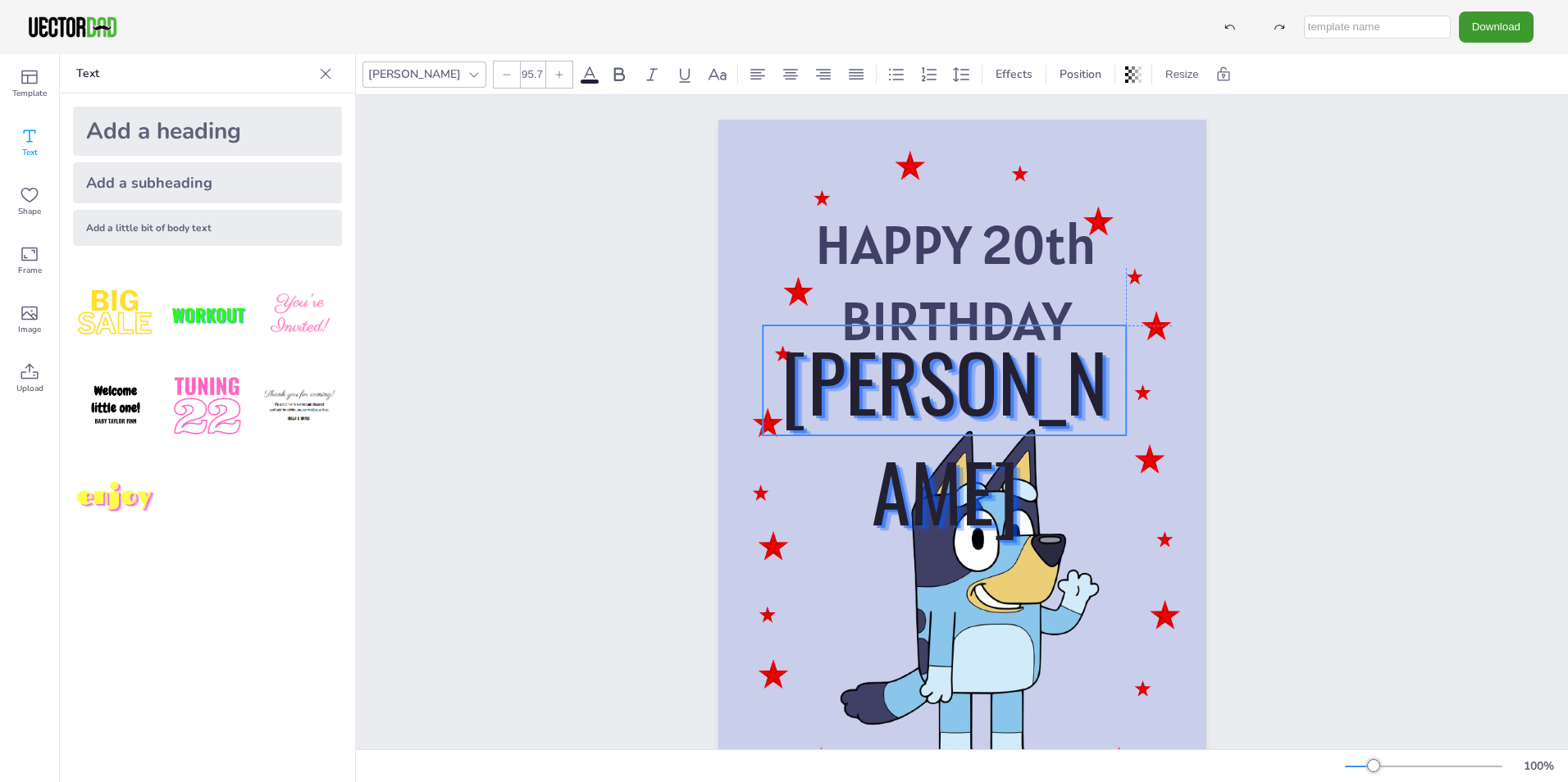
drag, startPoint x: 1034, startPoint y: 391, endPoint x: 1004, endPoint y: 372, distance: 35.5
click at [1004, 372] on span "[PERSON_NAME]" at bounding box center [944, 435] width 327 height 226
click at [1362, 380] on div "HAPPY 20th BIRTHDAY [PERSON_NAME]" at bounding box center [962, 465] width 1212 height 740
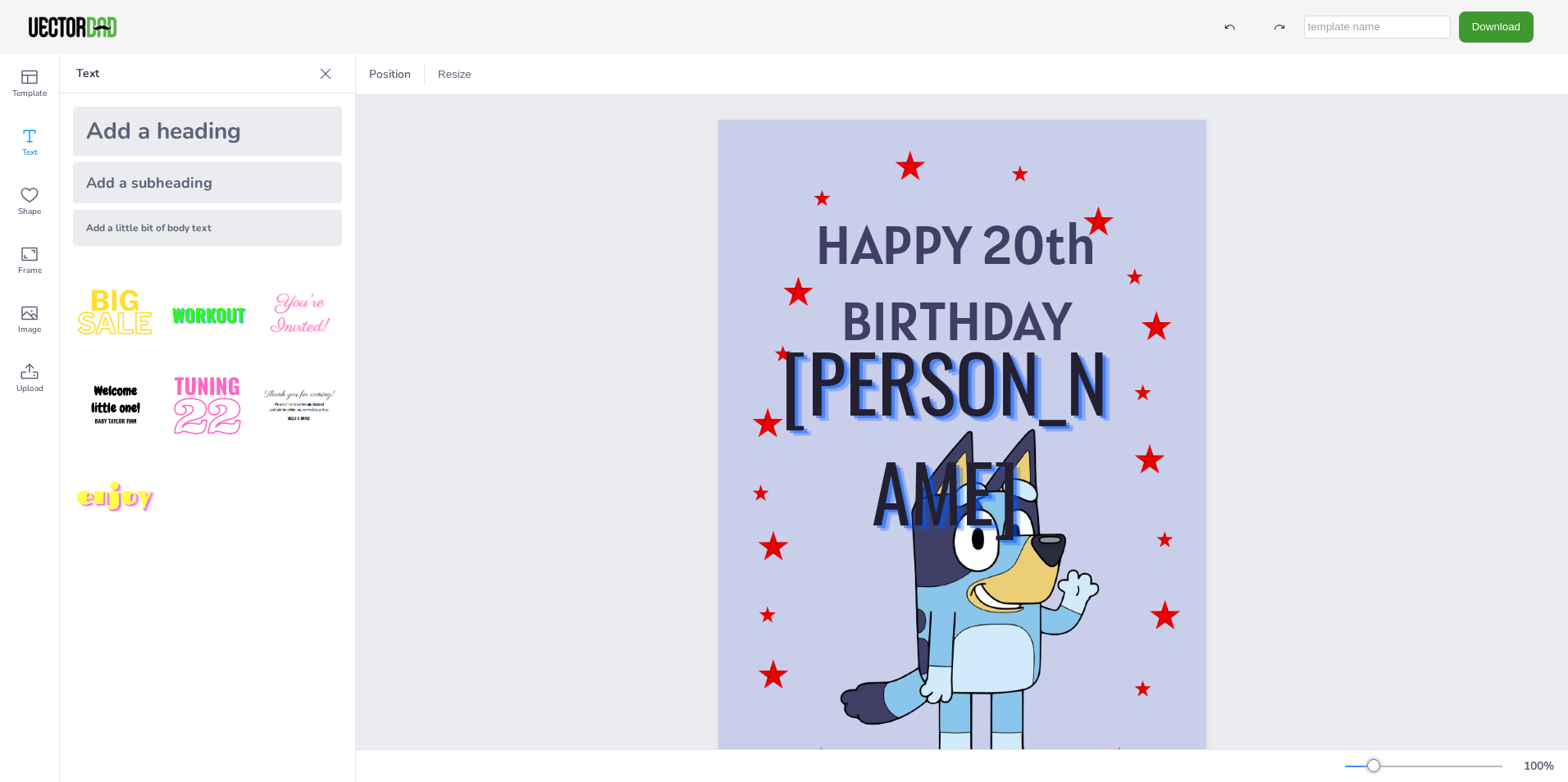
scroll to position [98, 0]
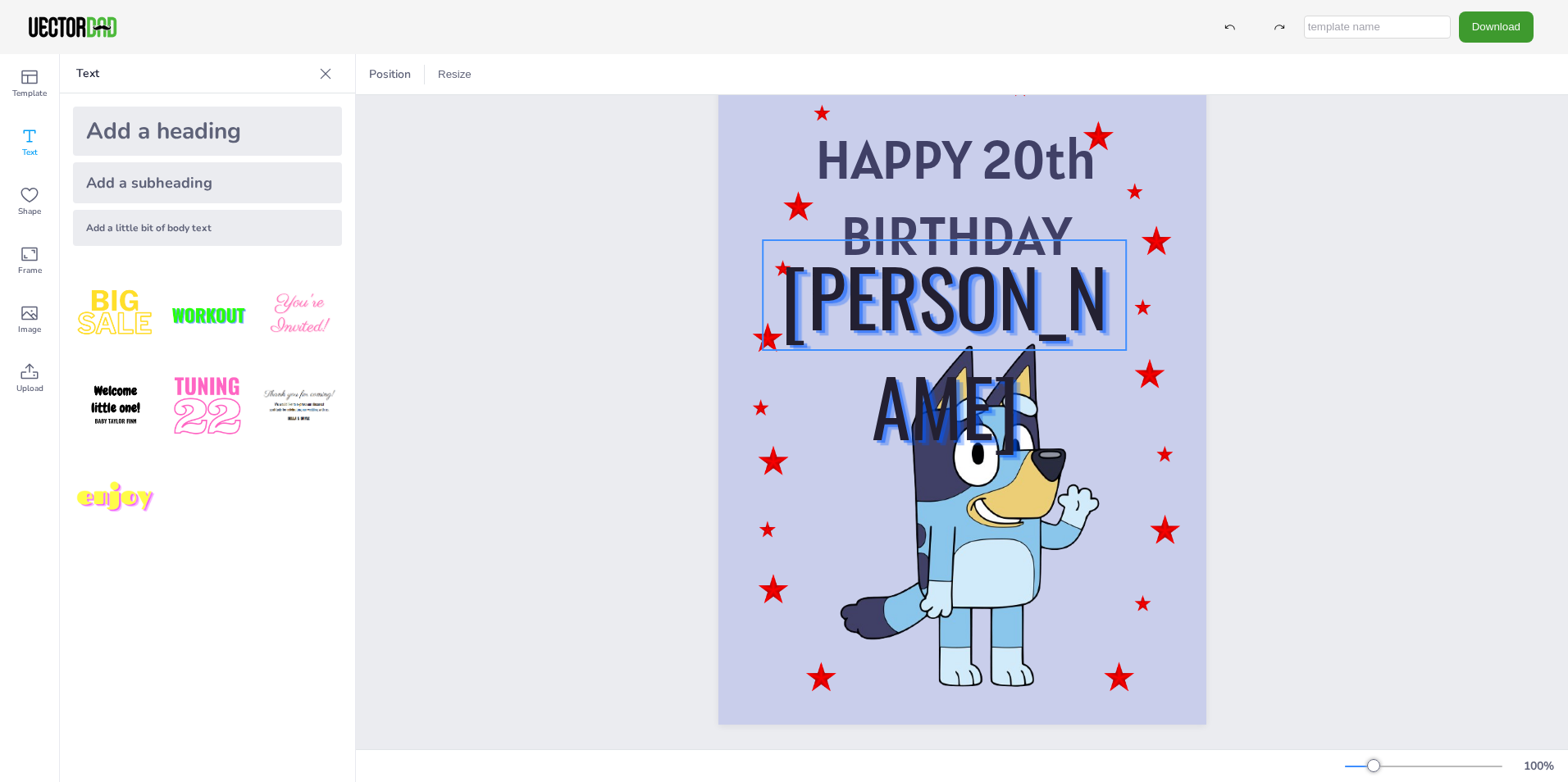
click at [984, 300] on span "[PERSON_NAME]" at bounding box center [944, 350] width 327 height 226
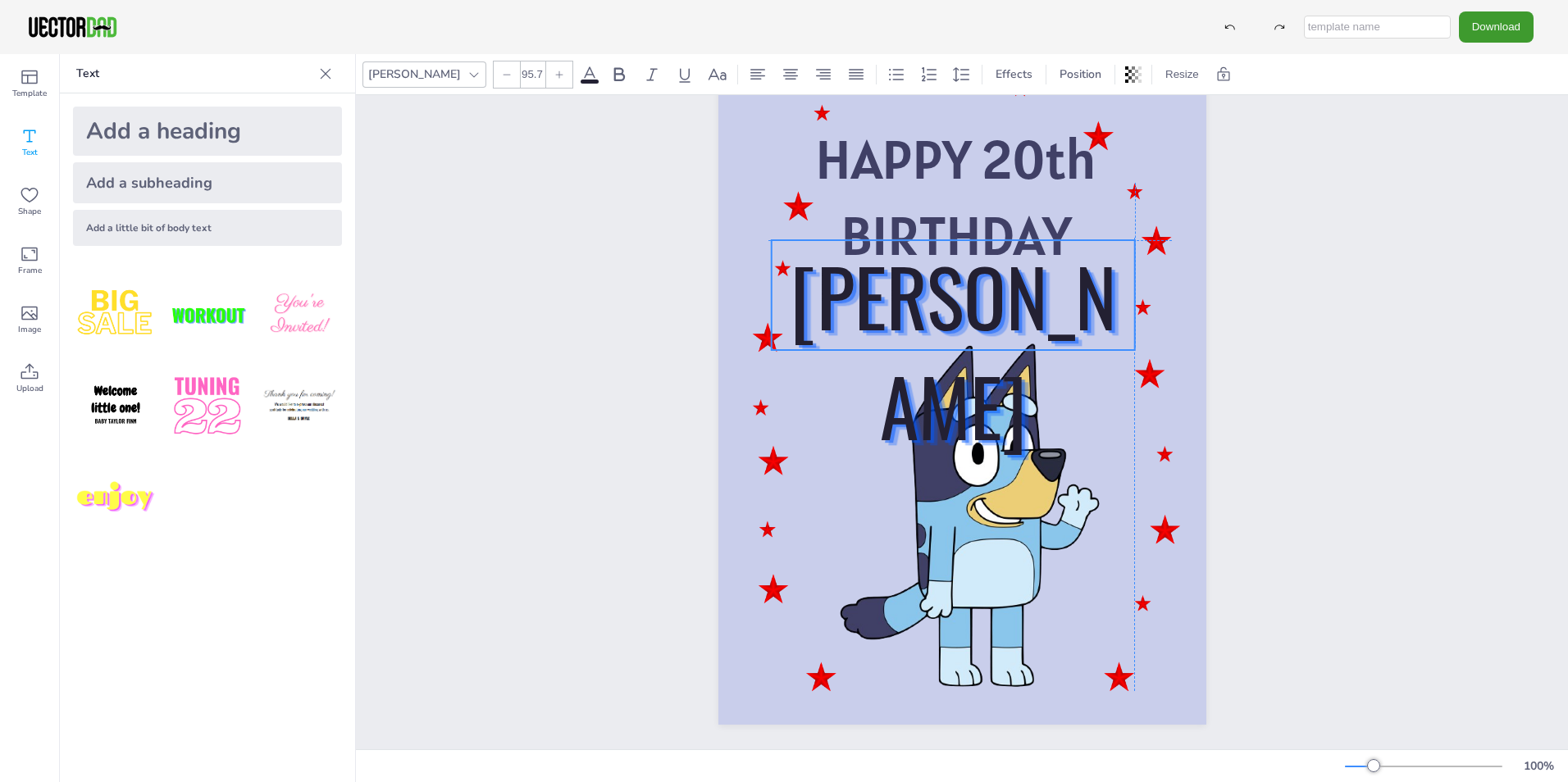
click at [998, 297] on span "[PERSON_NAME]" at bounding box center [953, 350] width 327 height 226
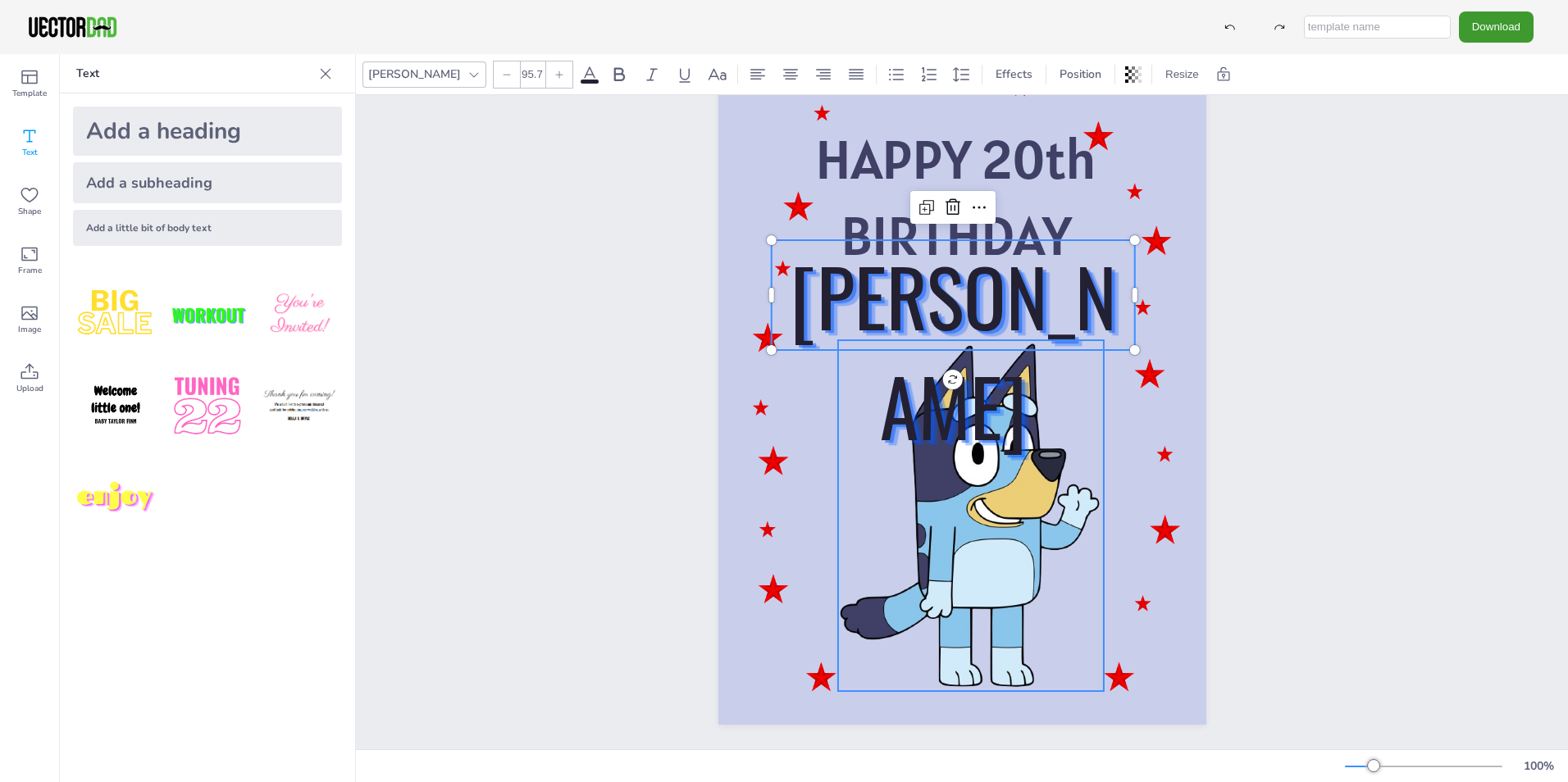
click at [1012, 464] on div at bounding box center [970, 515] width 266 height 351
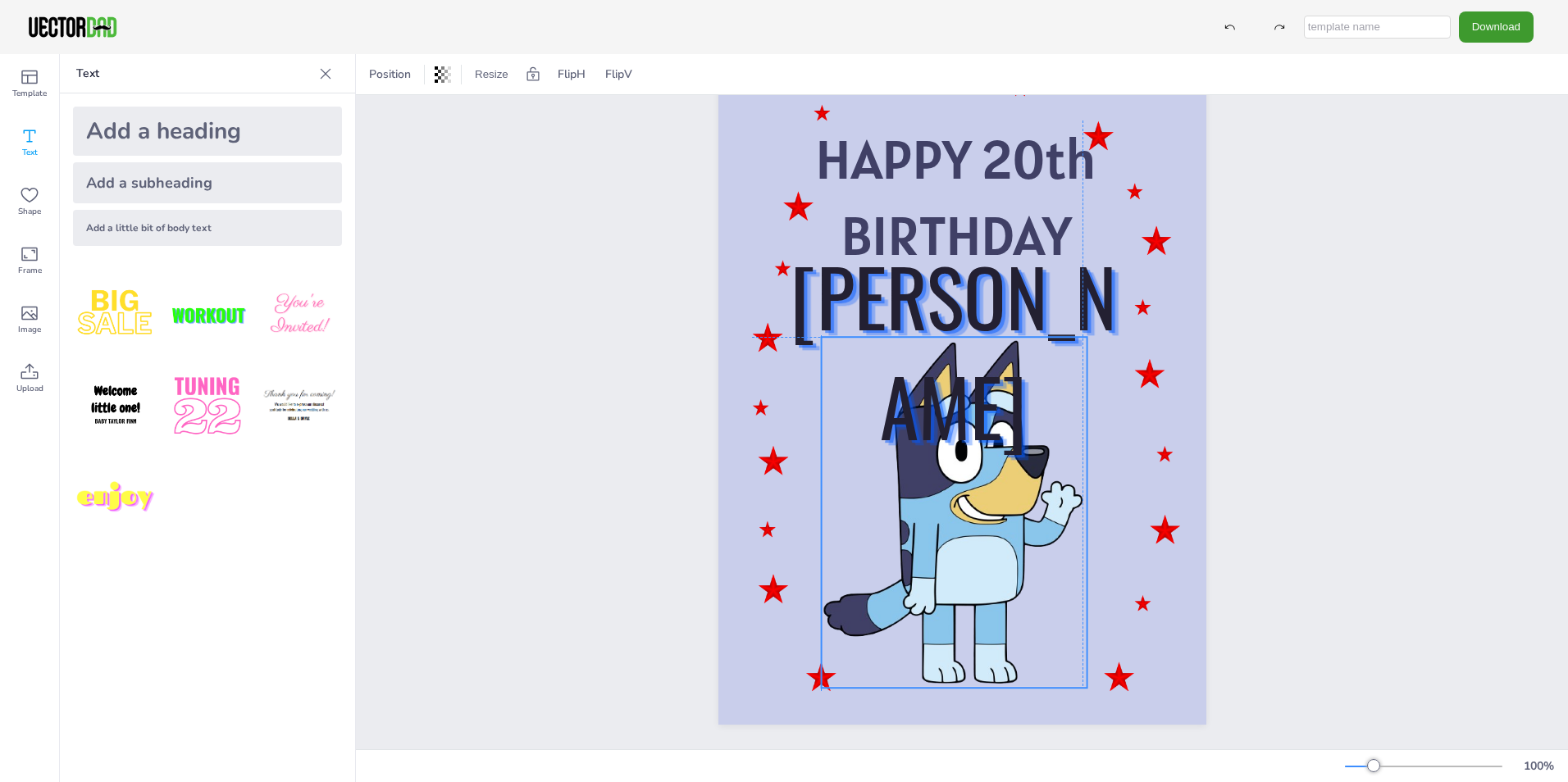
drag, startPoint x: 1012, startPoint y: 464, endPoint x: 992, endPoint y: 459, distance: 20.6
click at [992, 459] on div at bounding box center [954, 512] width 266 height 351
click at [1372, 412] on div "HAPPY 20th BIRTHDAY [PERSON_NAME]" at bounding box center [962, 380] width 1212 height 740
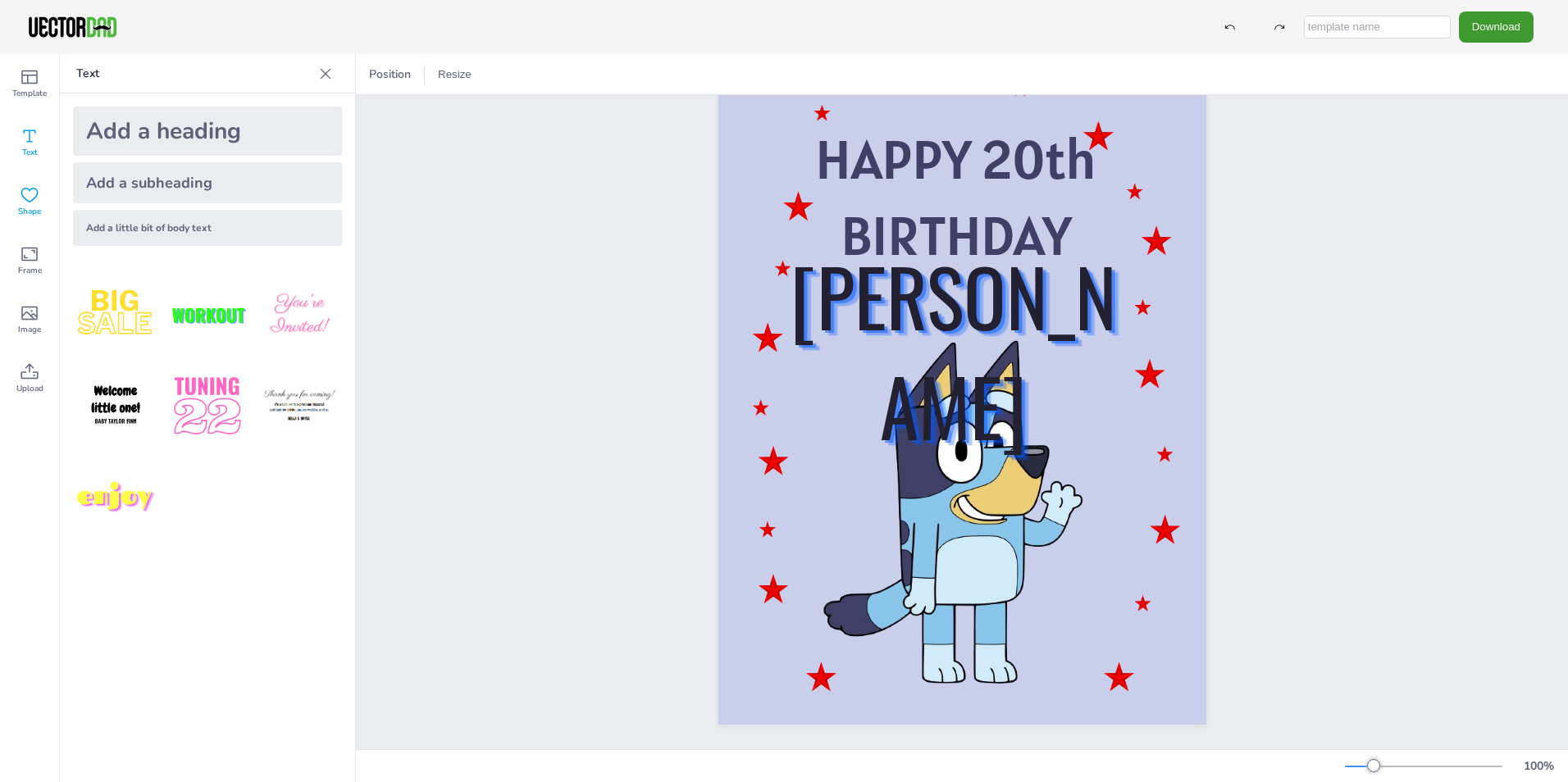
click at [37, 206] on span "Shape" at bounding box center [29, 212] width 23 height 13
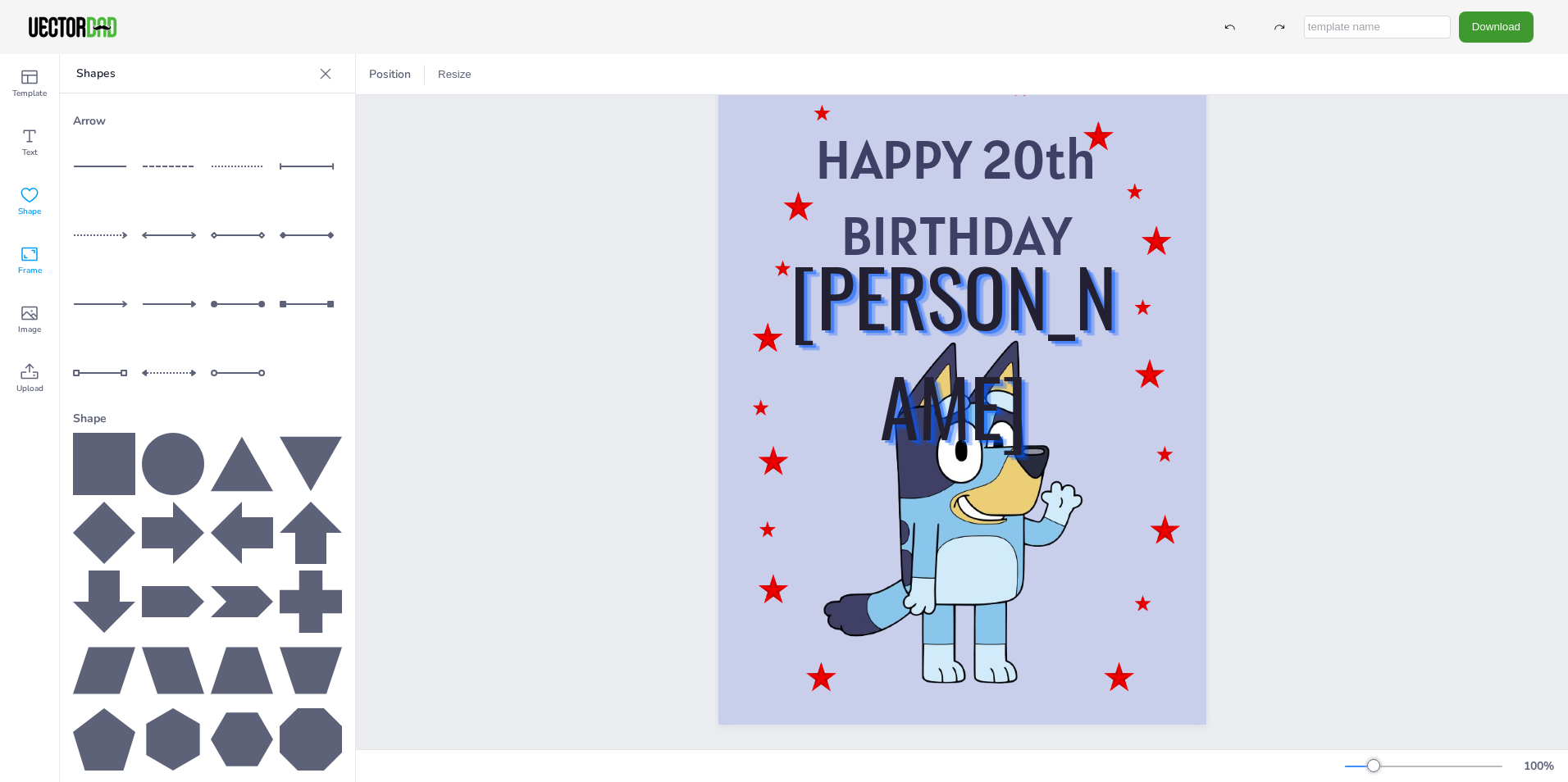
click at [36, 257] on icon at bounding box center [29, 254] width 19 height 19
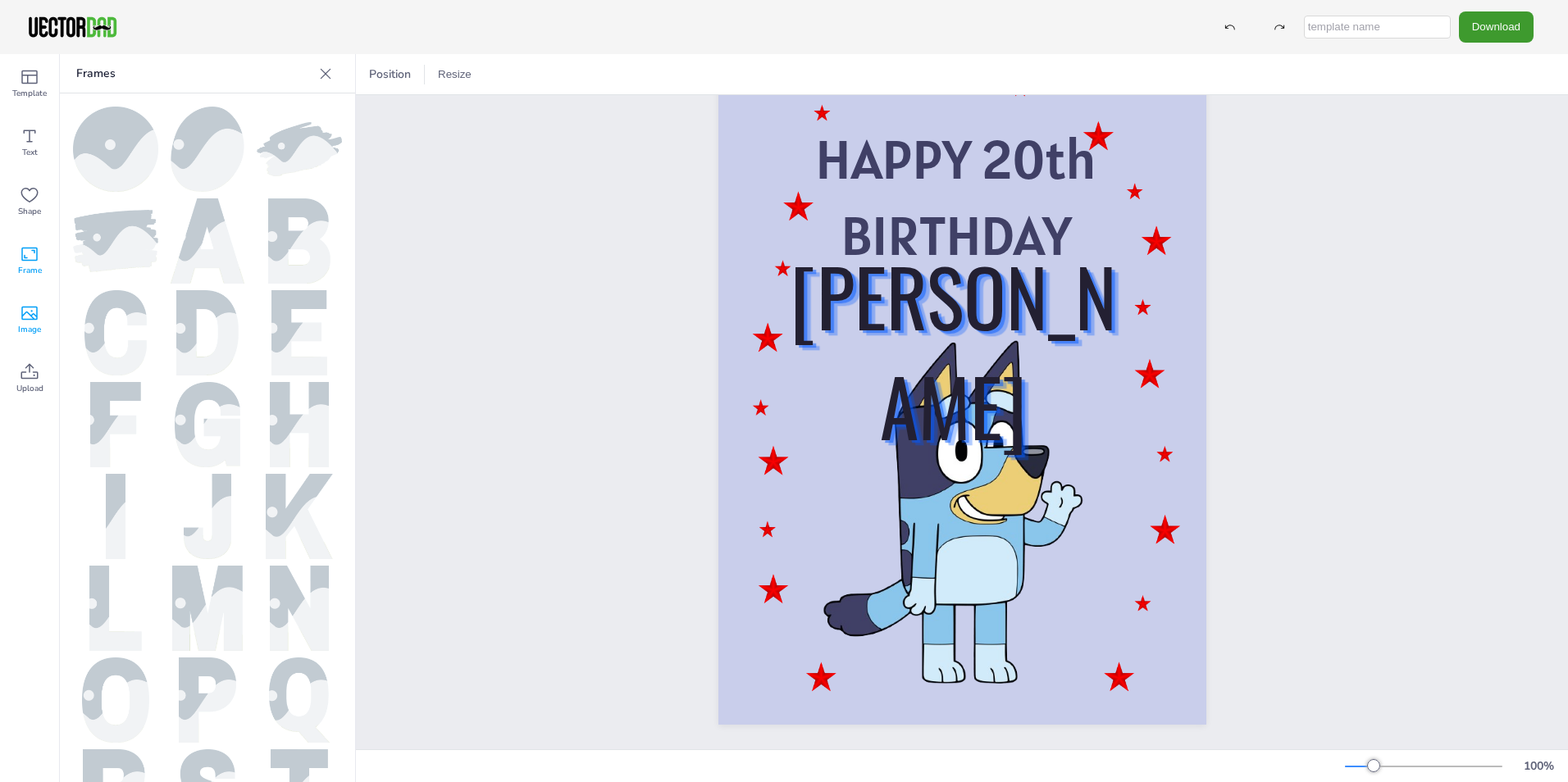
click at [32, 321] on icon at bounding box center [29, 313] width 19 height 19
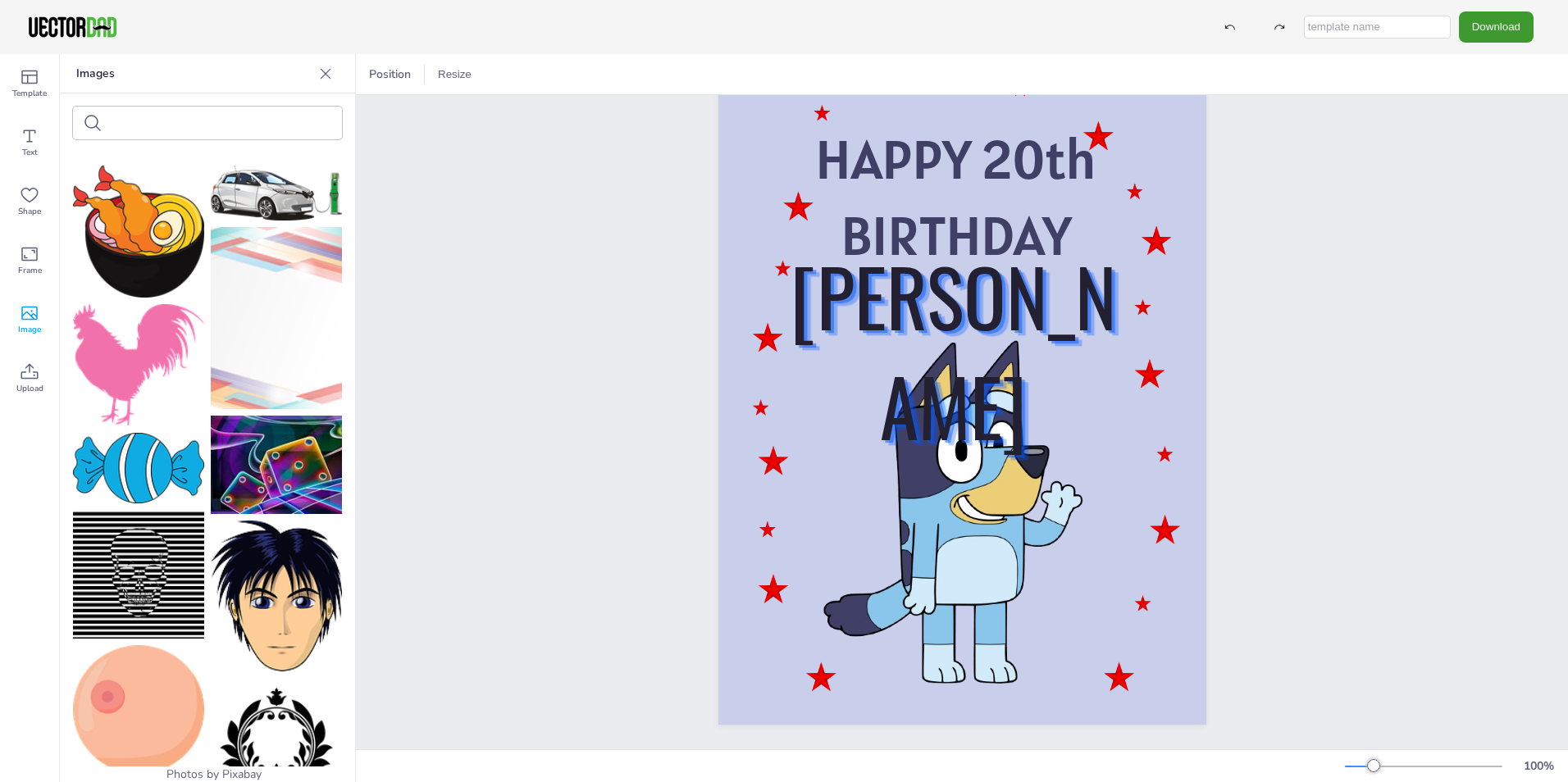
click at [119, 129] on input "text" at bounding box center [178, 123] width 138 height 13
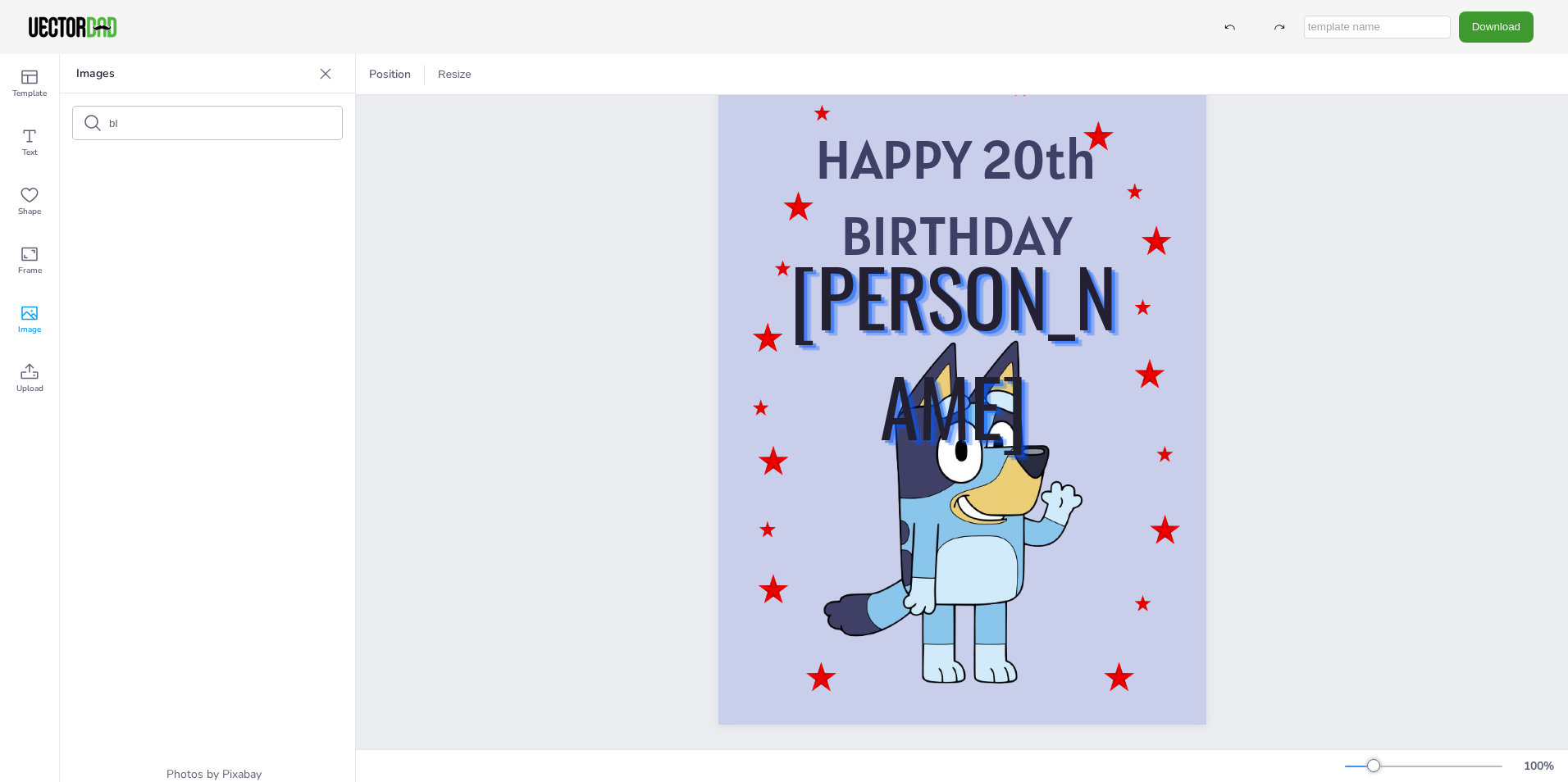
type input "b"
click at [660, 255] on div "HAPPY 20th BIRTHDAY [PERSON_NAME]" at bounding box center [962, 380] width 629 height 740
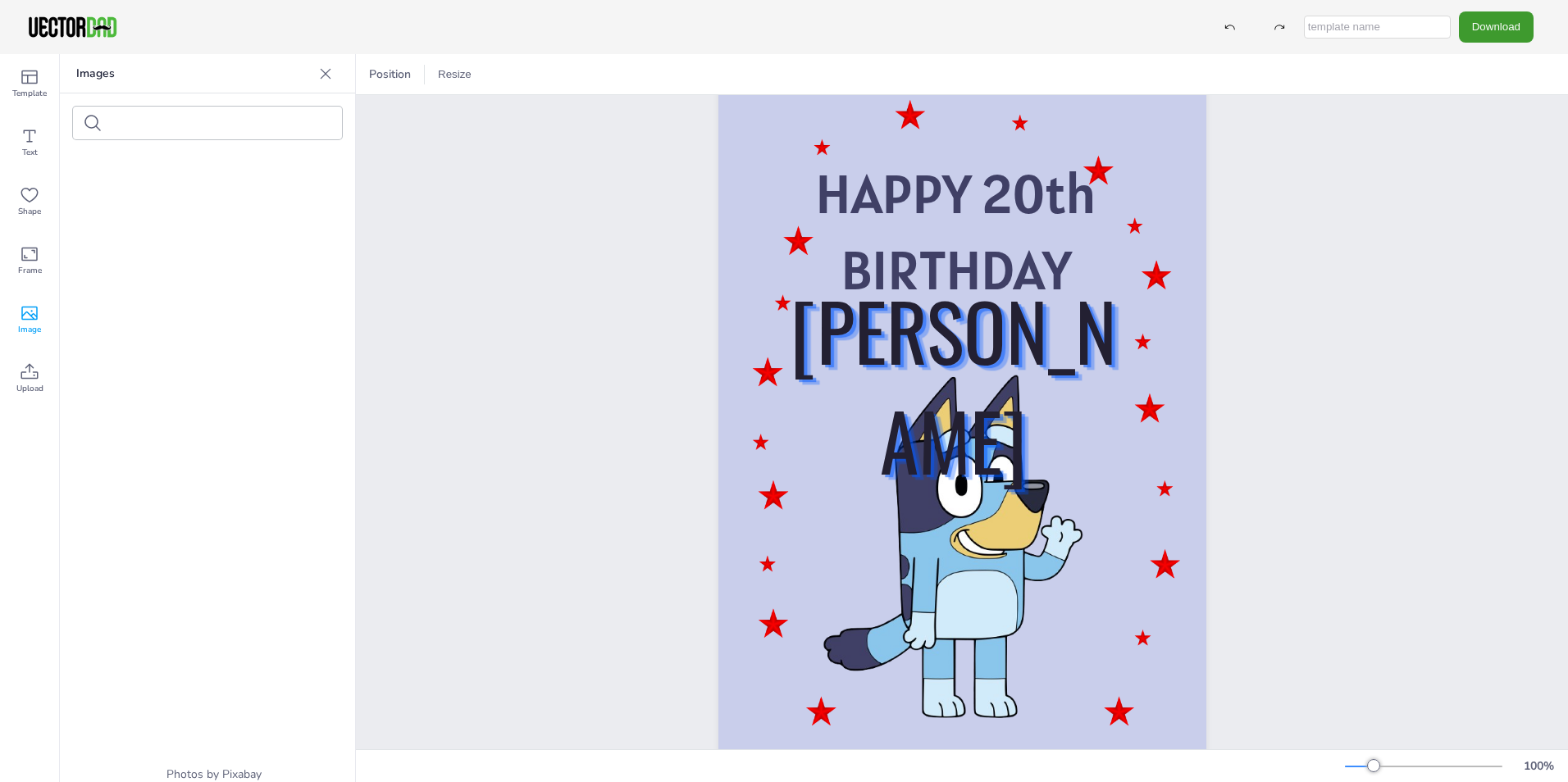
scroll to position [0, 0]
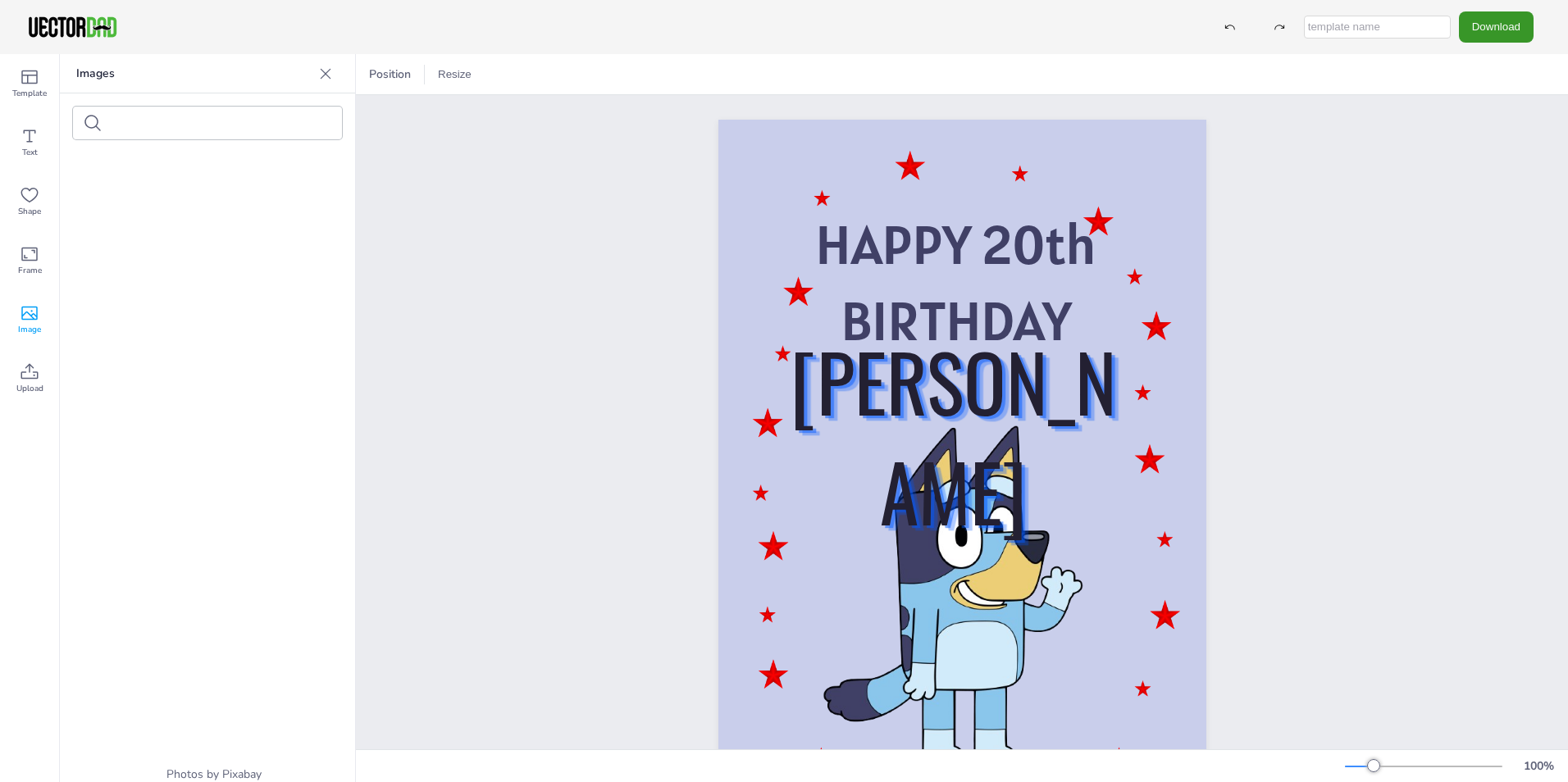
click at [1491, 25] on button "Download" at bounding box center [1496, 27] width 74 height 30
click at [1498, 132] on li "JPG" at bounding box center [1500, 133] width 134 height 34
